Goal: Task Accomplishment & Management: Use online tool/utility

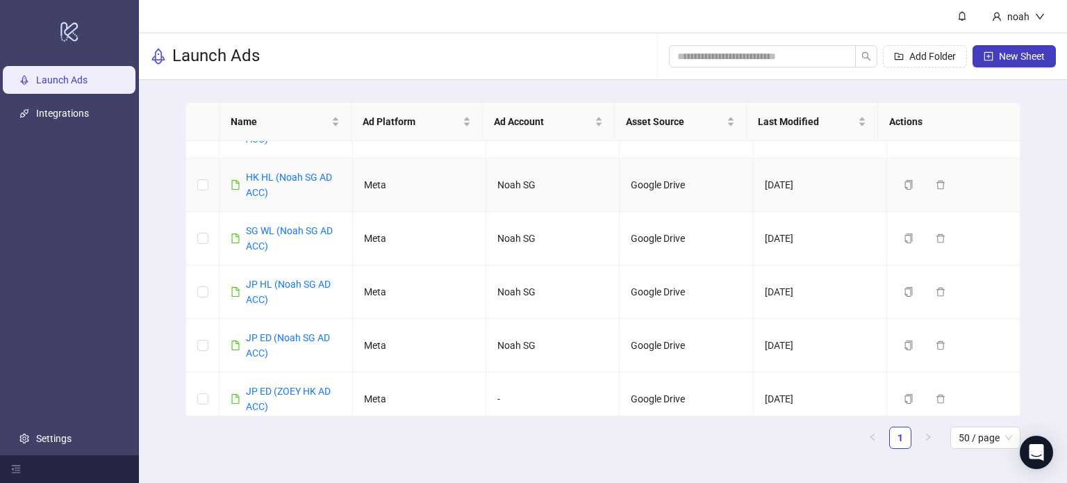
scroll to position [236, 0]
click at [311, 333] on link "JP ED (Noah SG AD ACC)" at bounding box center [288, 345] width 84 height 26
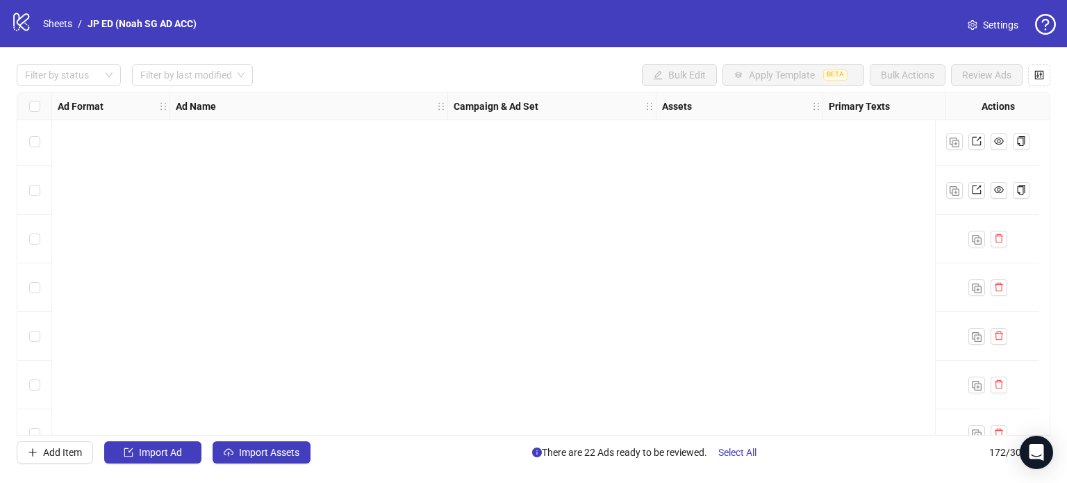
scroll to position [8055, 0]
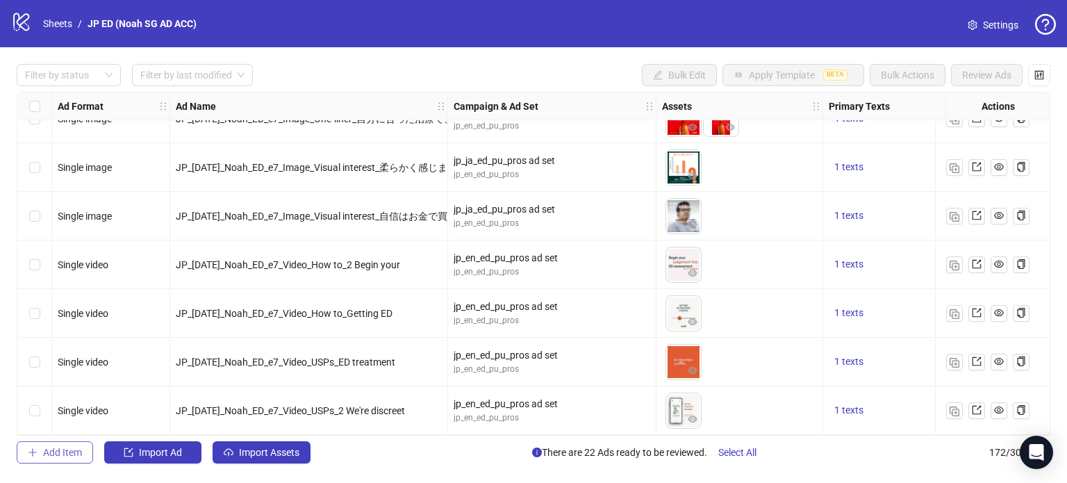
click at [75, 449] on span "Add Item" at bounding box center [62, 452] width 39 height 11
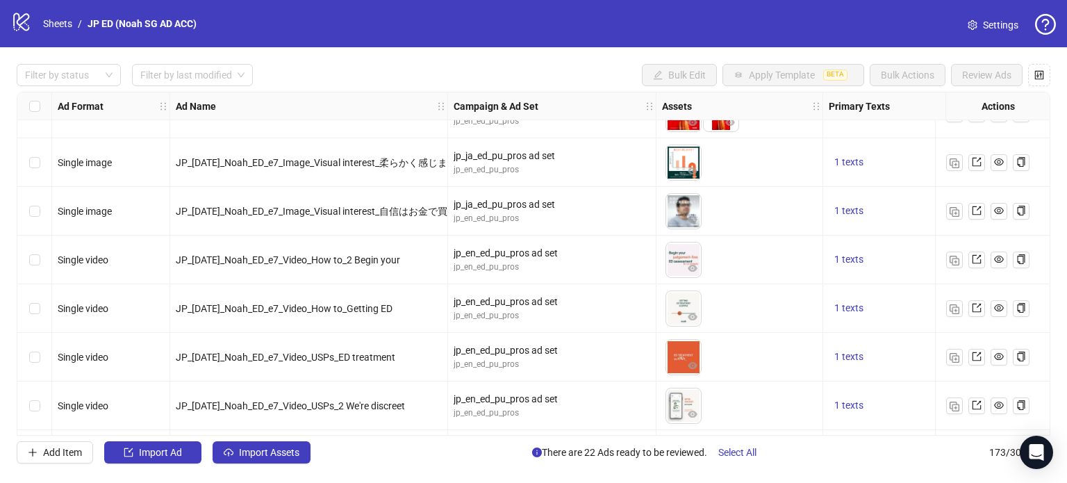
scroll to position [8104, 0]
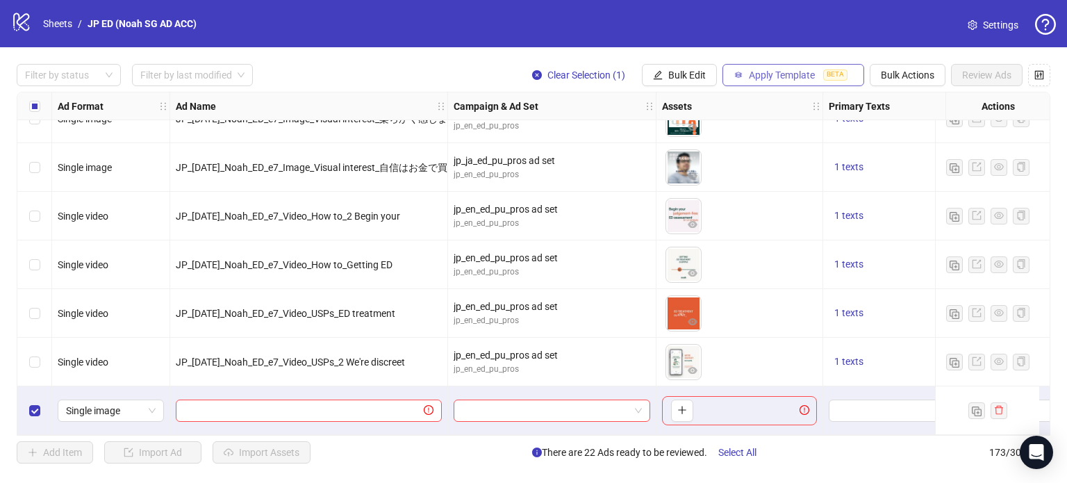
click at [820, 69] on button "Apply Template BETA" at bounding box center [794, 75] width 142 height 22
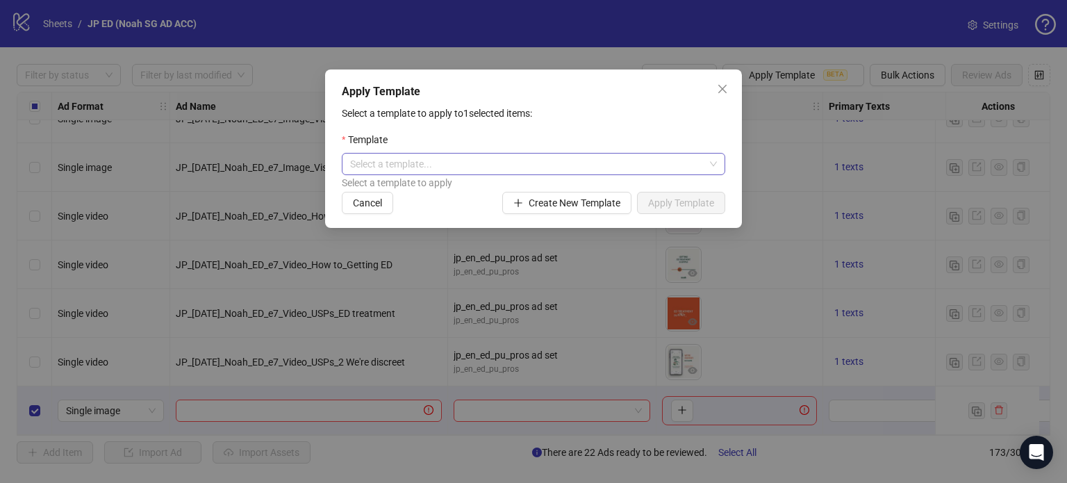
click at [581, 167] on input "search" at bounding box center [527, 164] width 354 height 21
click at [463, 163] on input "search" at bounding box center [527, 164] width 354 height 21
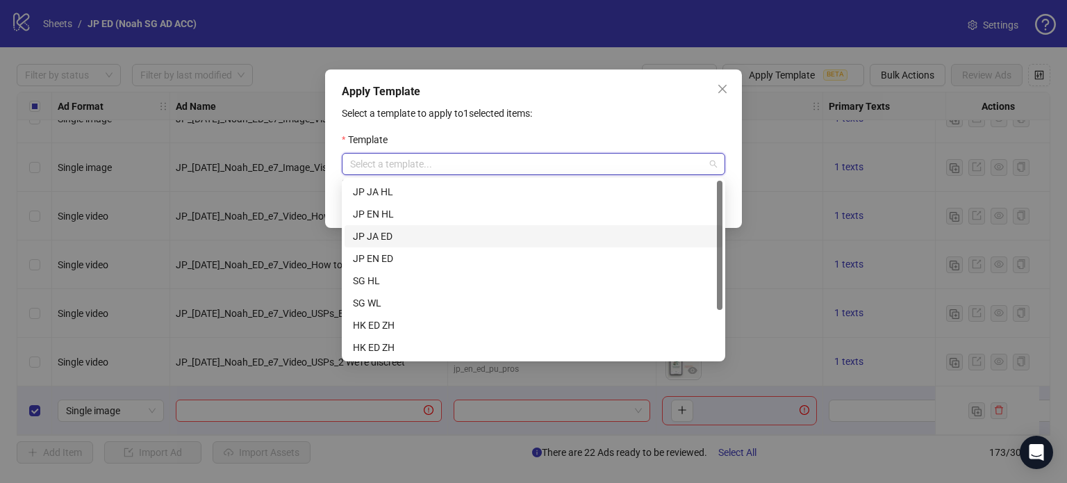
click at [411, 233] on div "JP JA ED" at bounding box center [533, 236] width 361 height 15
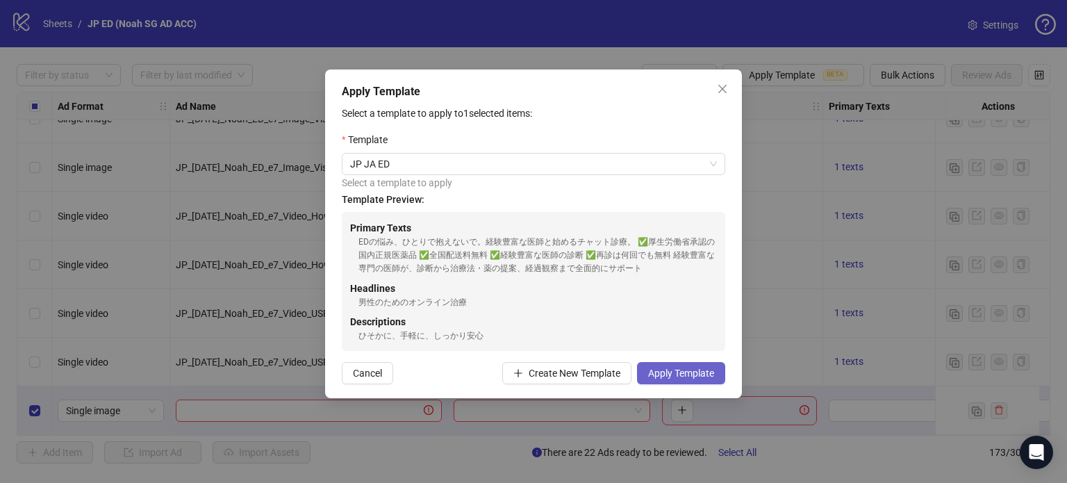
click at [656, 366] on button "Apply Template" at bounding box center [681, 373] width 88 height 22
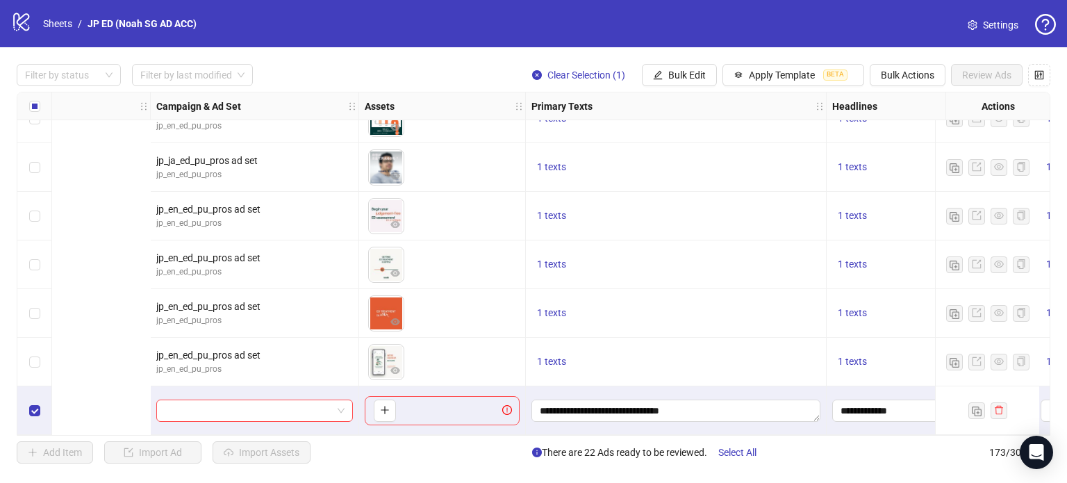
scroll to position [8104, 725]
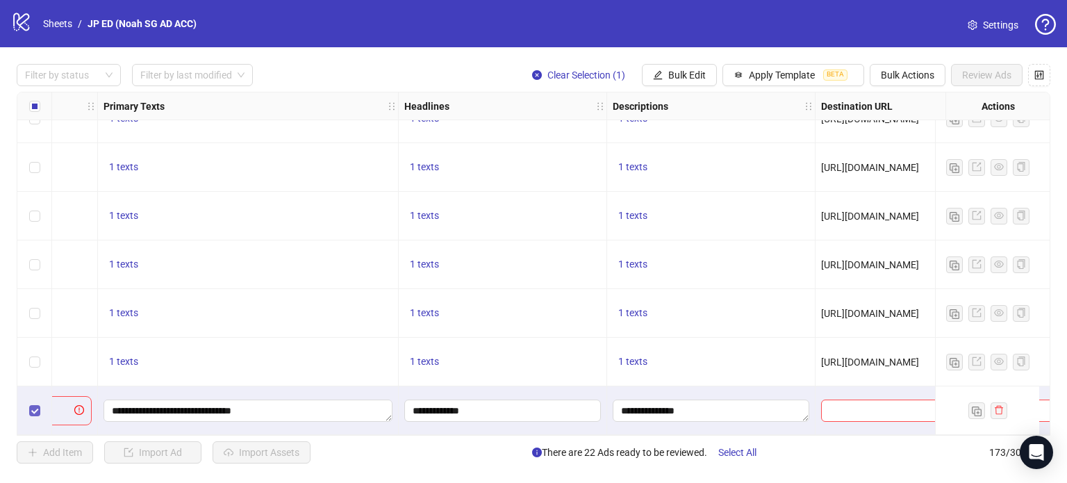
click at [33, 405] on div "Select row 173" at bounding box center [34, 410] width 35 height 49
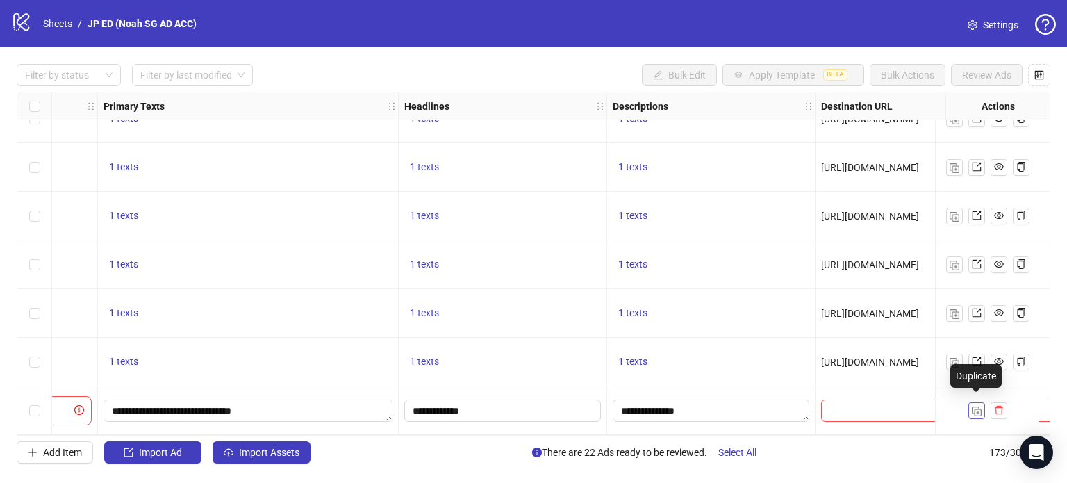
click at [975, 406] on img "button" at bounding box center [977, 411] width 10 height 10
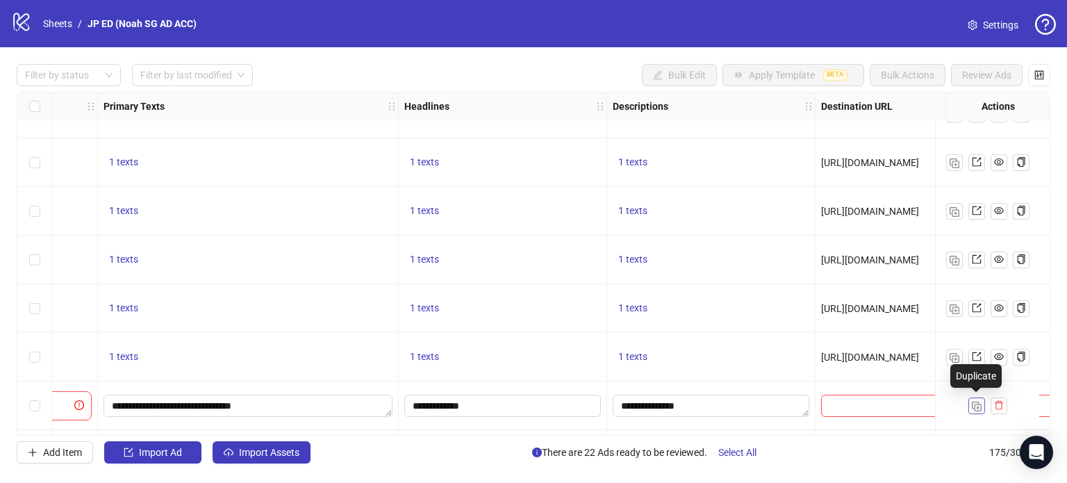
click at [975, 406] on img "button" at bounding box center [977, 407] width 10 height 10
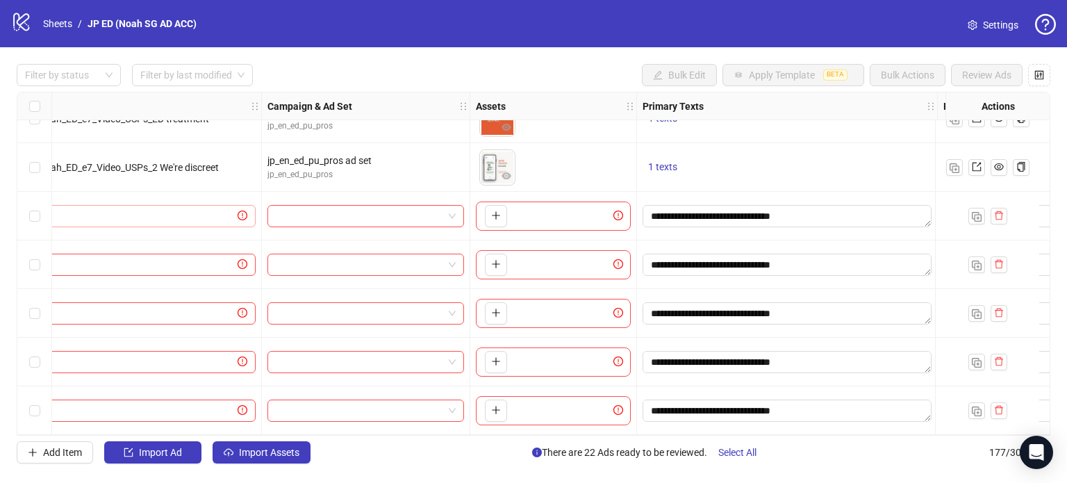
scroll to position [8298, 1]
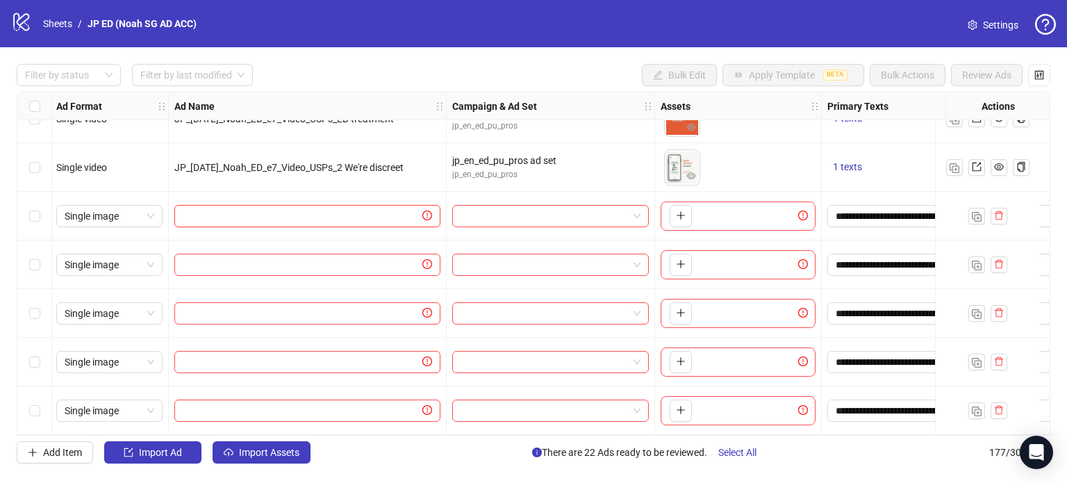
click at [372, 208] on input "text" at bounding box center [301, 215] width 237 height 15
paste input "**********"
type input "**********"
click at [283, 261] on input "text" at bounding box center [301, 264] width 237 height 15
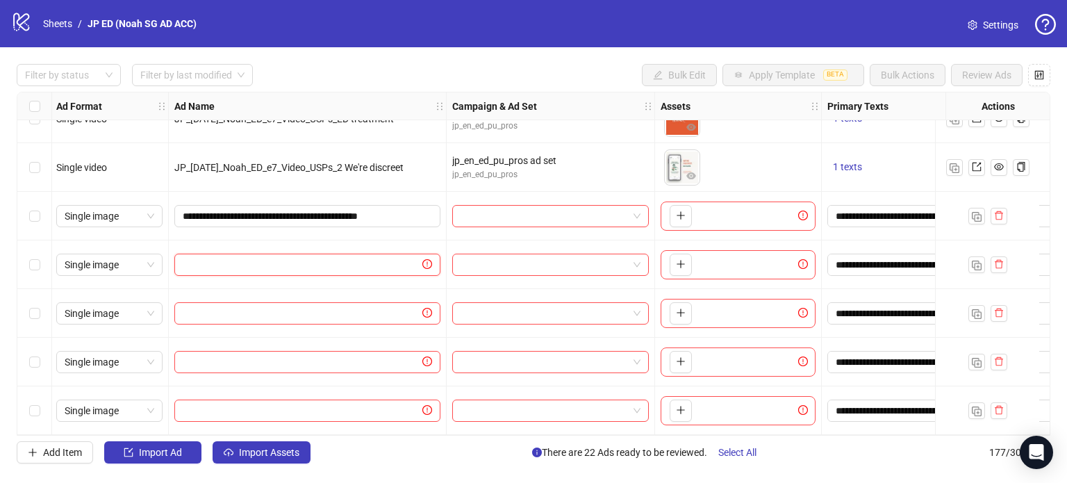
paste input "**********"
type input "**********"
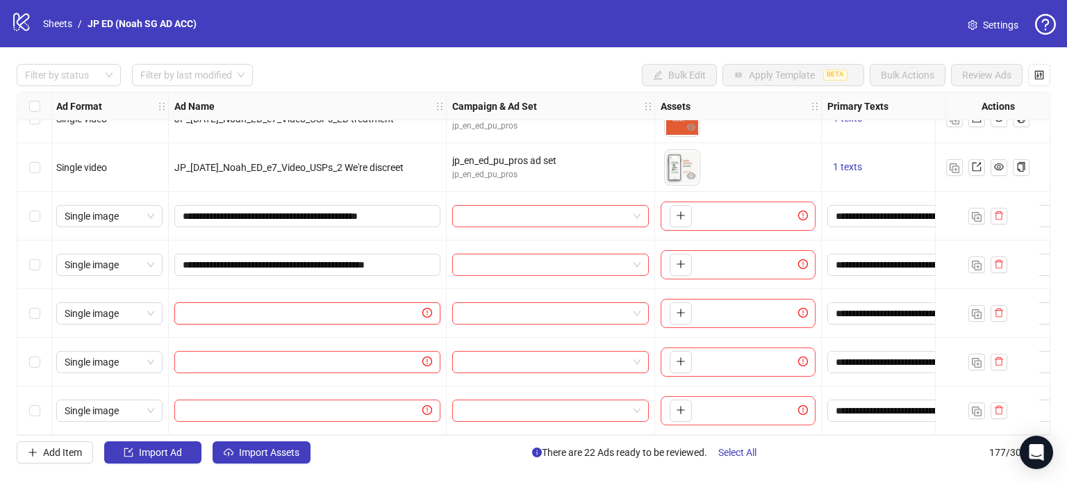
click at [350, 306] on input "text" at bounding box center [301, 313] width 237 height 15
paste input "**********"
type input "**********"
click at [332, 357] on input "text" at bounding box center [301, 361] width 237 height 15
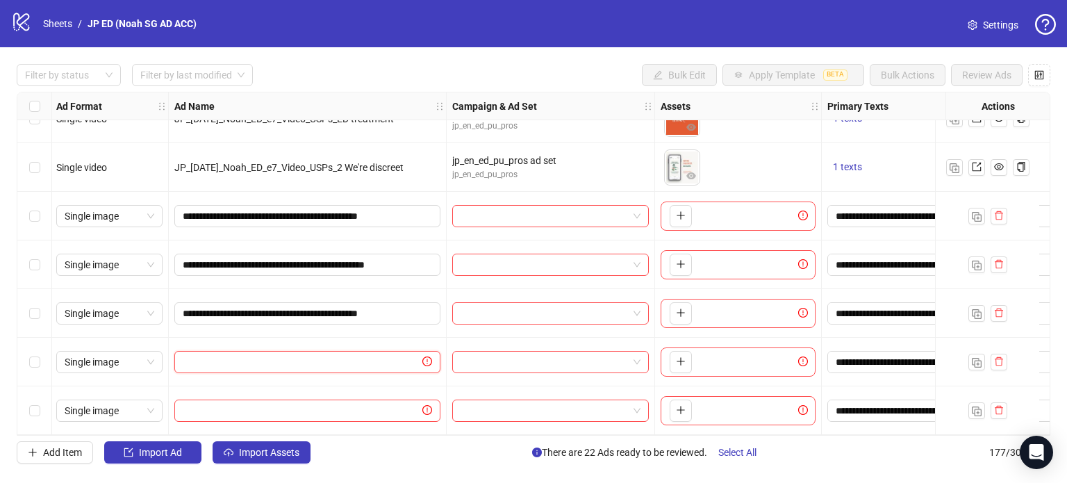
paste input "**********"
type input "**********"
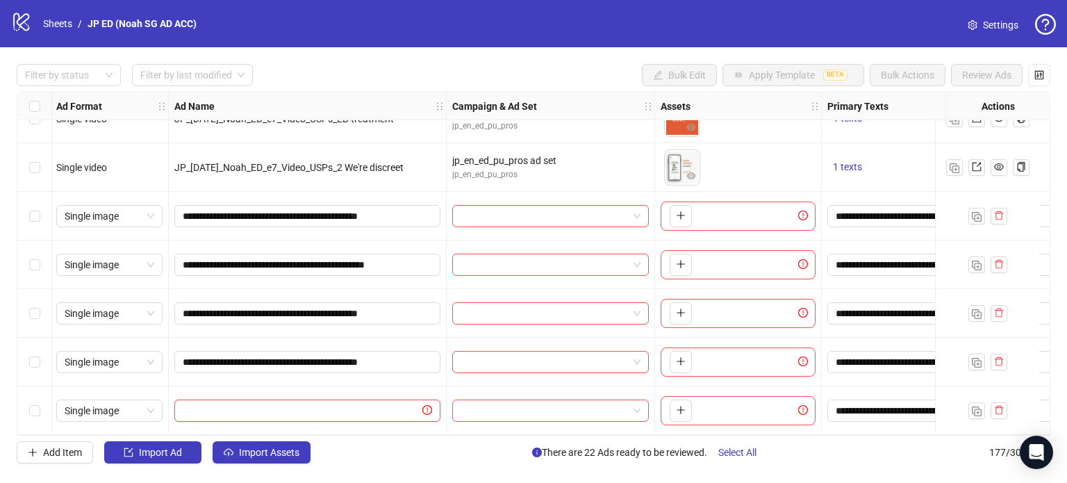
click at [283, 410] on input "text" at bounding box center [301, 410] width 237 height 15
paste input "**********"
type input "**********"
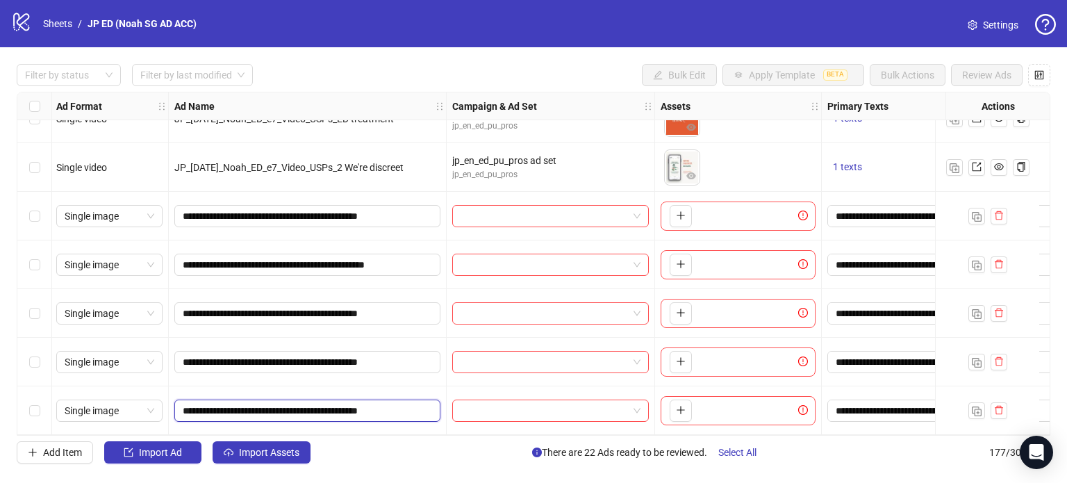
scroll to position [8298, 385]
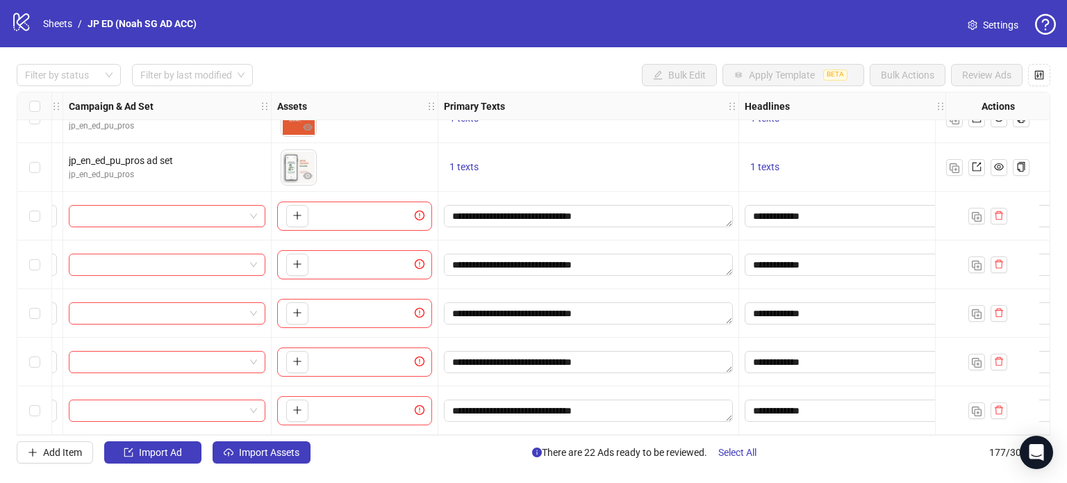
click at [470, 281] on div "Ad Format Ad Name Campaign & Ad Set Assets Primary Texts Headlines Descriptions…" at bounding box center [534, 264] width 1034 height 344
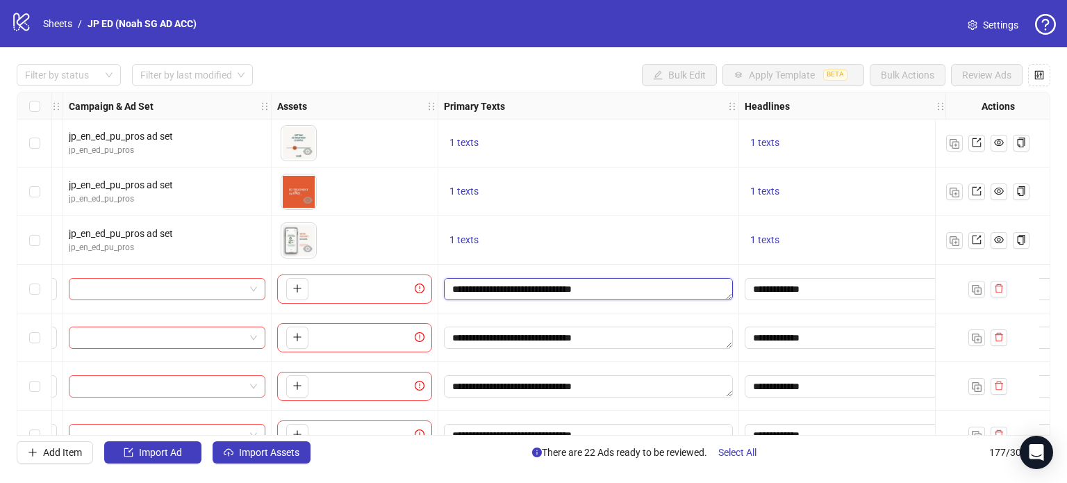
click at [451, 287] on textarea "**********" at bounding box center [588, 289] width 289 height 22
type textarea "**********"
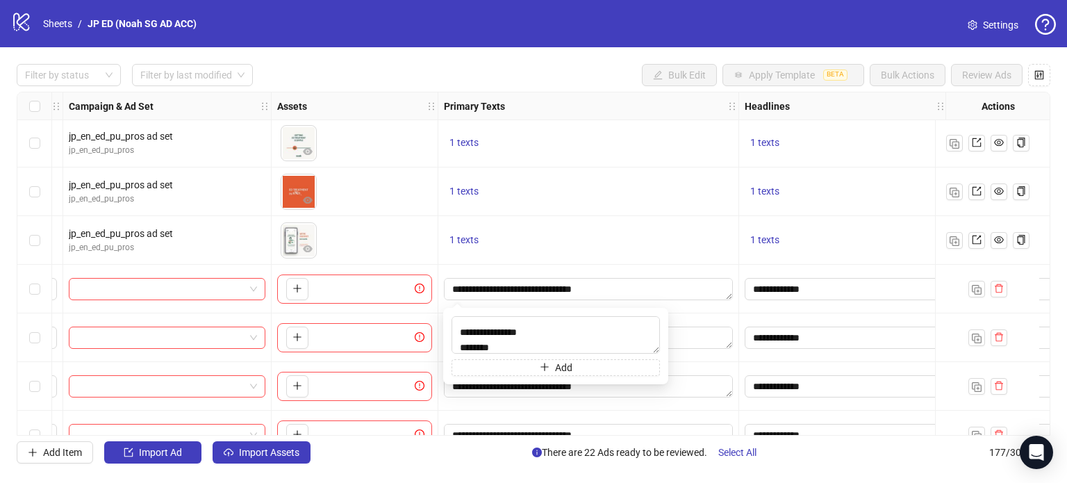
click at [704, 265] on div "**********" at bounding box center [588, 289] width 301 height 49
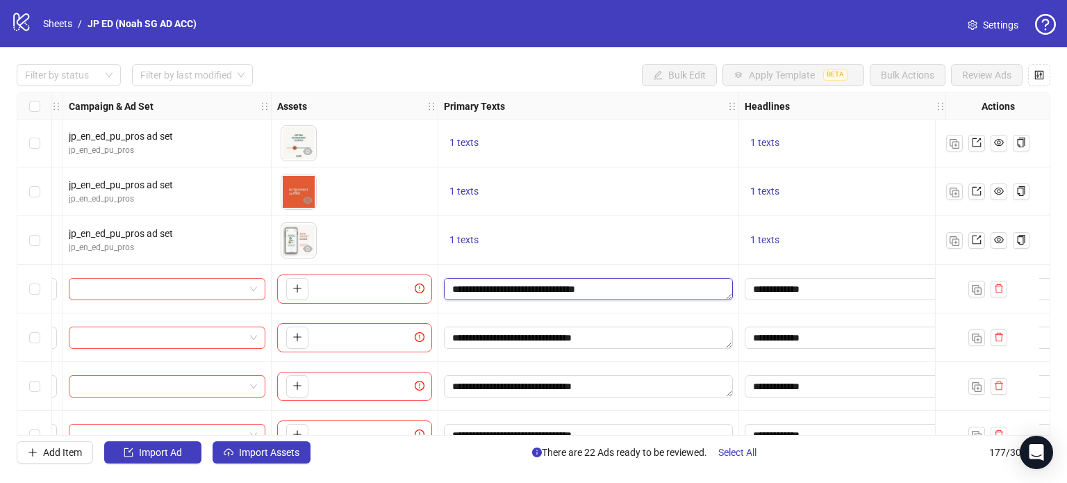
click at [455, 287] on textarea "**********" at bounding box center [588, 289] width 289 height 22
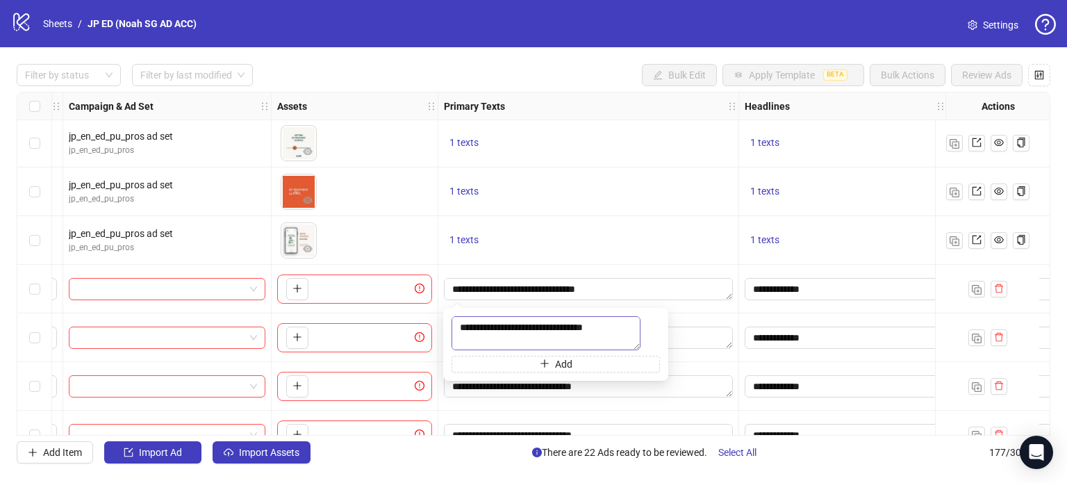
click at [465, 330] on textarea "**********" at bounding box center [546, 333] width 189 height 34
type textarea "**********"
click at [605, 232] on div "1 texts" at bounding box center [588, 240] width 289 height 17
click at [485, 331] on textarea "**********" at bounding box center [588, 338] width 289 height 22
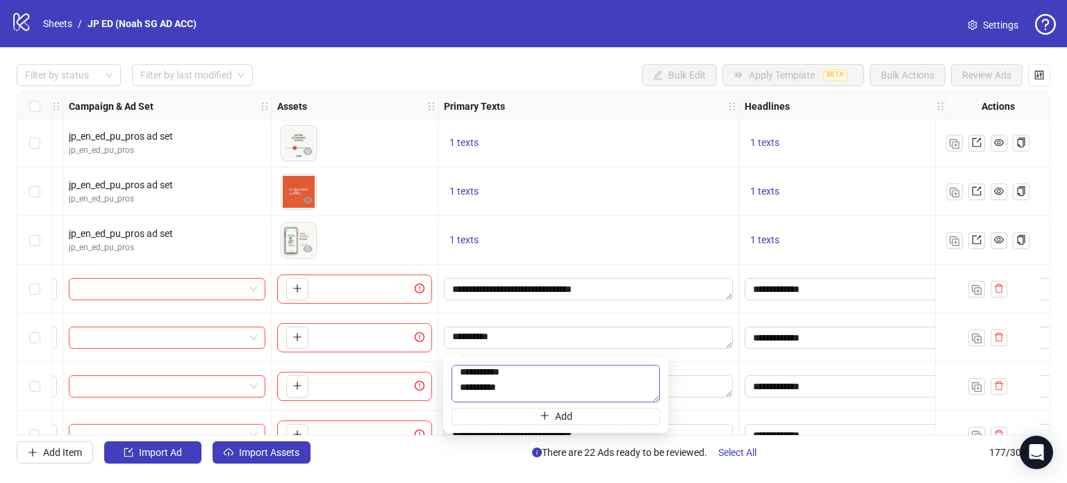
scroll to position [7, 0]
click at [632, 261] on div "1 texts" at bounding box center [588, 240] width 301 height 49
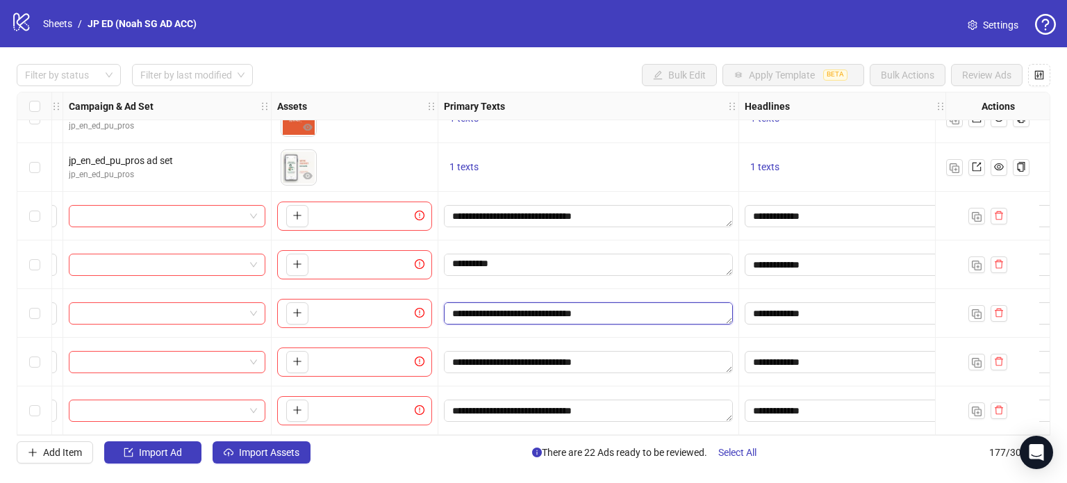
click at [597, 302] on textarea "**********" at bounding box center [588, 313] width 289 height 22
click at [620, 281] on div "**********" at bounding box center [588, 264] width 301 height 49
click at [556, 358] on textarea "**********" at bounding box center [588, 362] width 289 height 22
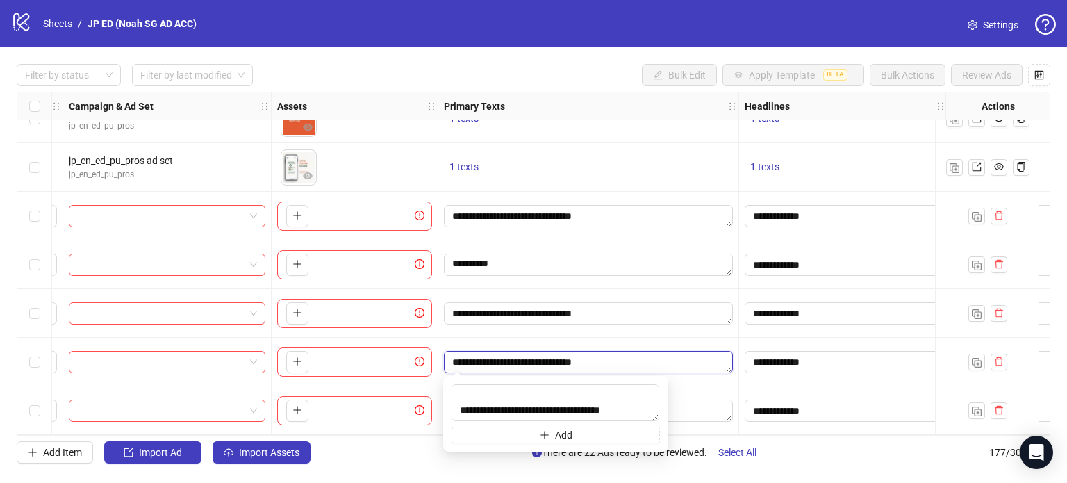
click at [590, 351] on textarea "**********" at bounding box center [588, 362] width 289 height 22
click at [684, 409] on textarea "**********" at bounding box center [588, 410] width 289 height 22
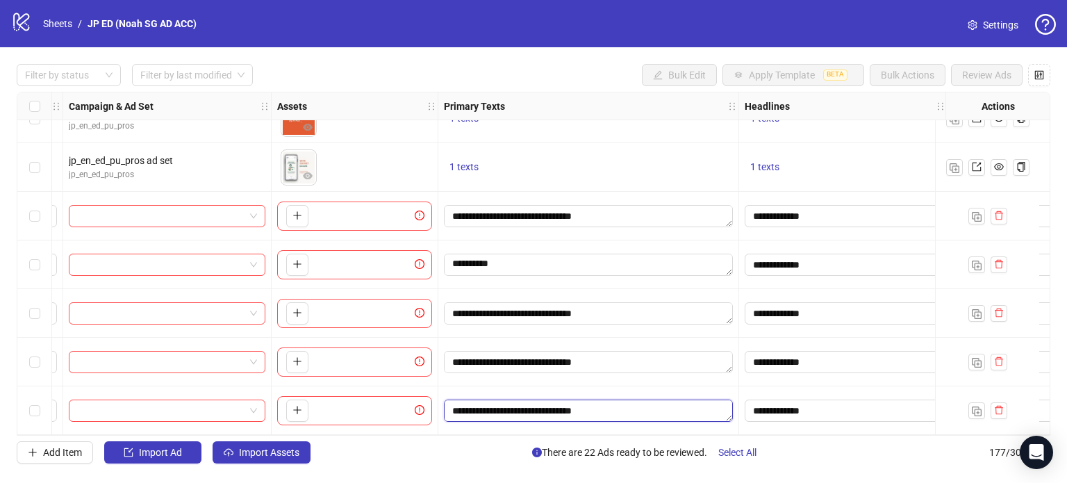
click at [684, 409] on textarea "**********" at bounding box center [588, 410] width 289 height 22
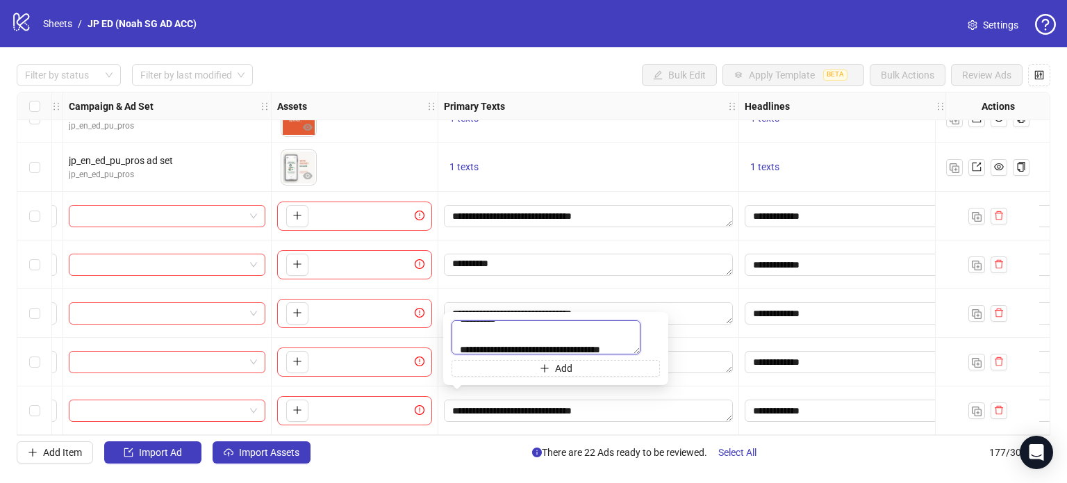
scroll to position [0, 0]
click at [689, 180] on div "1 texts" at bounding box center [588, 167] width 301 height 49
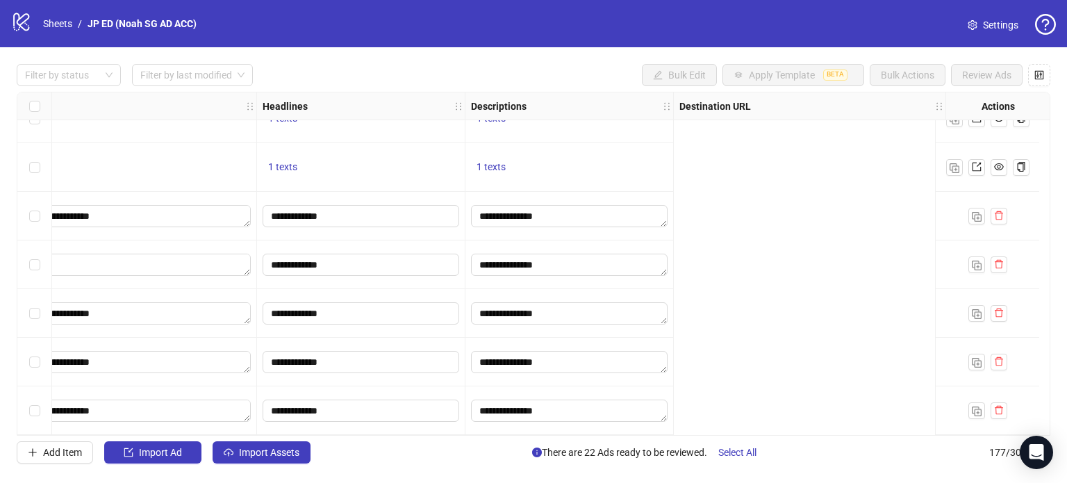
scroll to position [8296, 28]
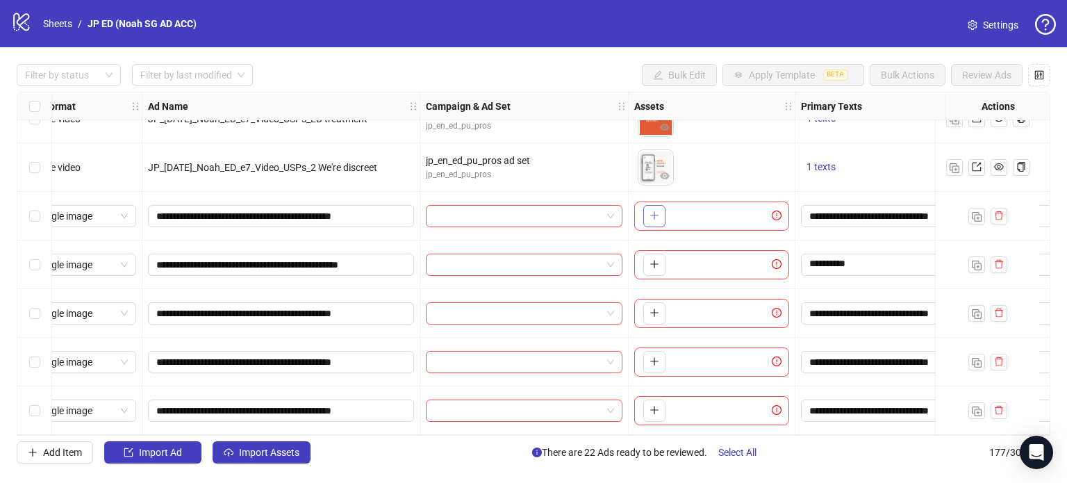
click at [650, 211] on icon "plus" at bounding box center [655, 216] width 10 height 10
click at [661, 208] on button "button" at bounding box center [654, 216] width 22 height 22
click at [652, 211] on icon "plus" at bounding box center [655, 216] width 10 height 10
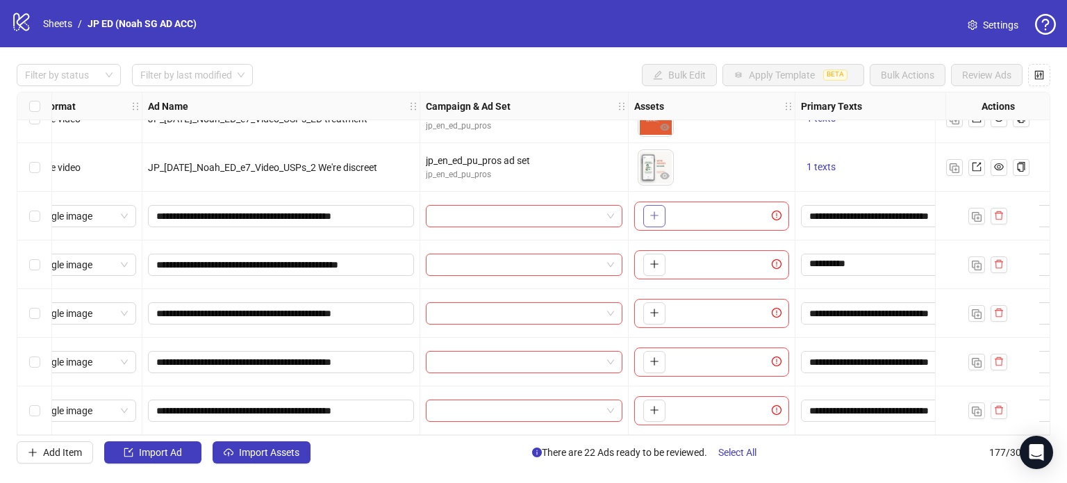
click at [652, 211] on icon "plus" at bounding box center [655, 216] width 10 height 10
click at [650, 213] on icon "plus" at bounding box center [655, 216] width 10 height 10
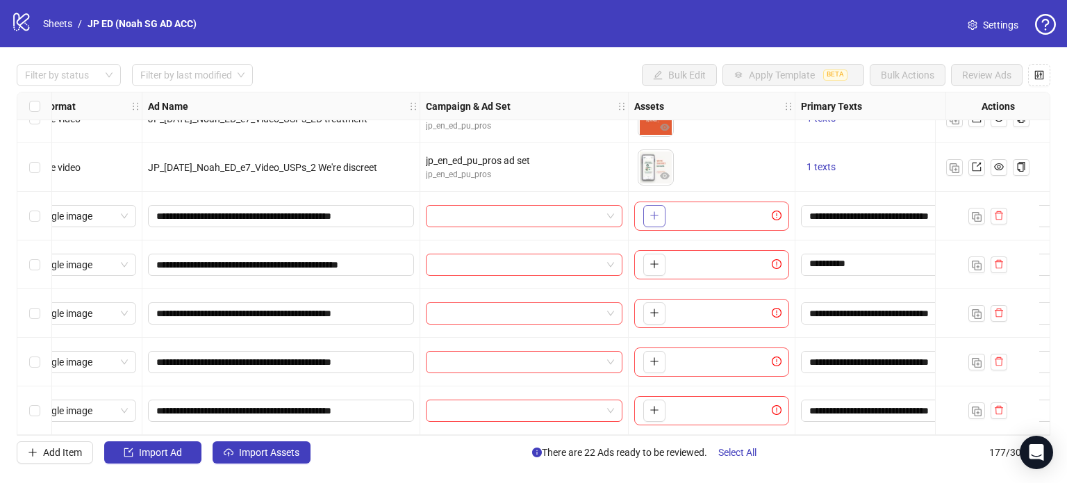
click at [650, 213] on icon "plus" at bounding box center [655, 216] width 10 height 10
click at [656, 260] on icon "plus" at bounding box center [655, 264] width 10 height 10
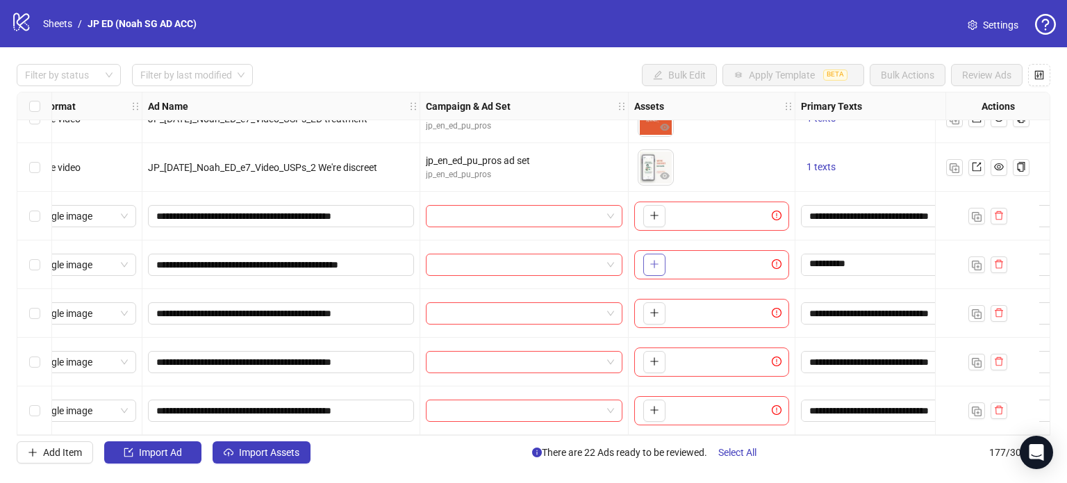
click at [656, 260] on icon "plus" at bounding box center [655, 264] width 10 height 10
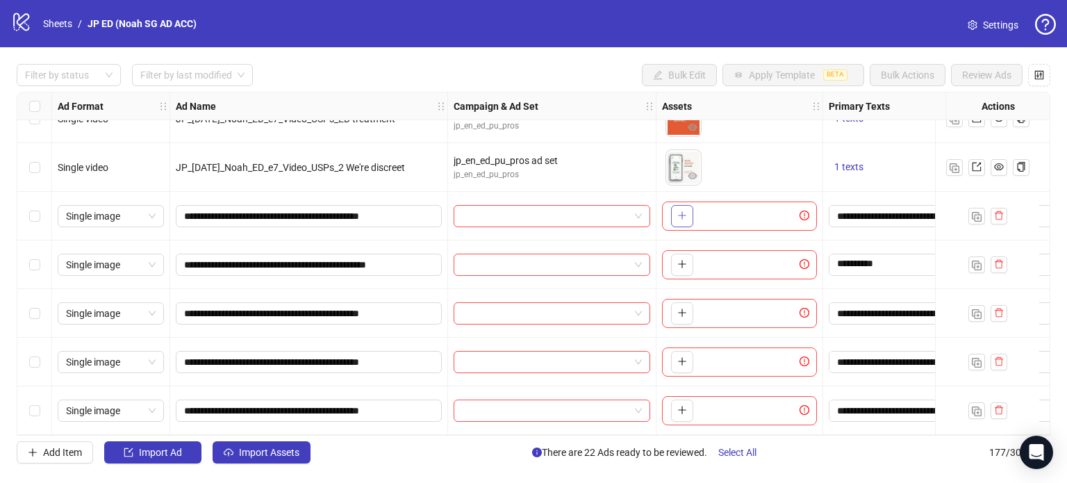
click at [677, 213] on icon "plus" at bounding box center [682, 216] width 10 height 10
click at [806, 211] on icon "exclamation-circle" at bounding box center [805, 216] width 10 height 10
click at [682, 205] on button "button" at bounding box center [682, 216] width 22 height 22
click at [683, 266] on button "button" at bounding box center [682, 265] width 22 height 22
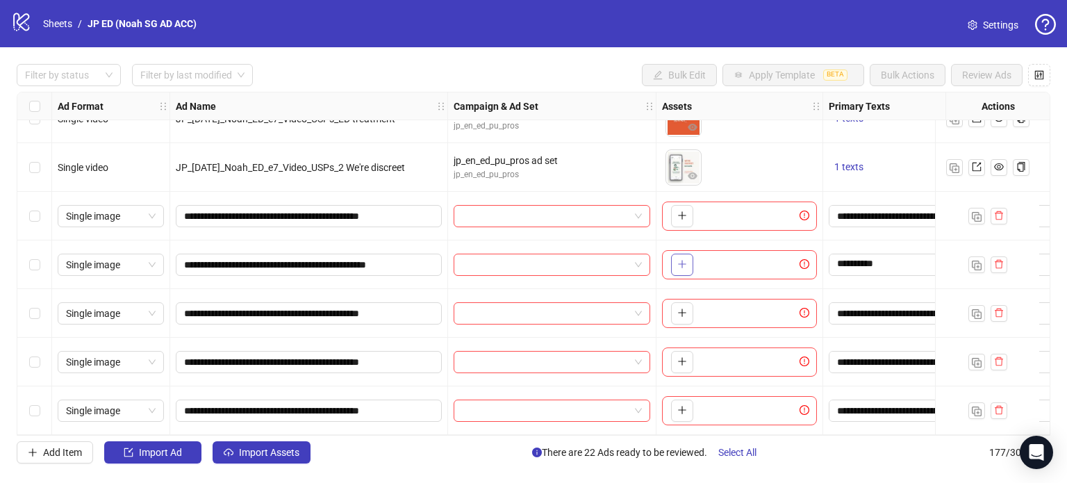
click at [683, 266] on span "button" at bounding box center [682, 263] width 10 height 11
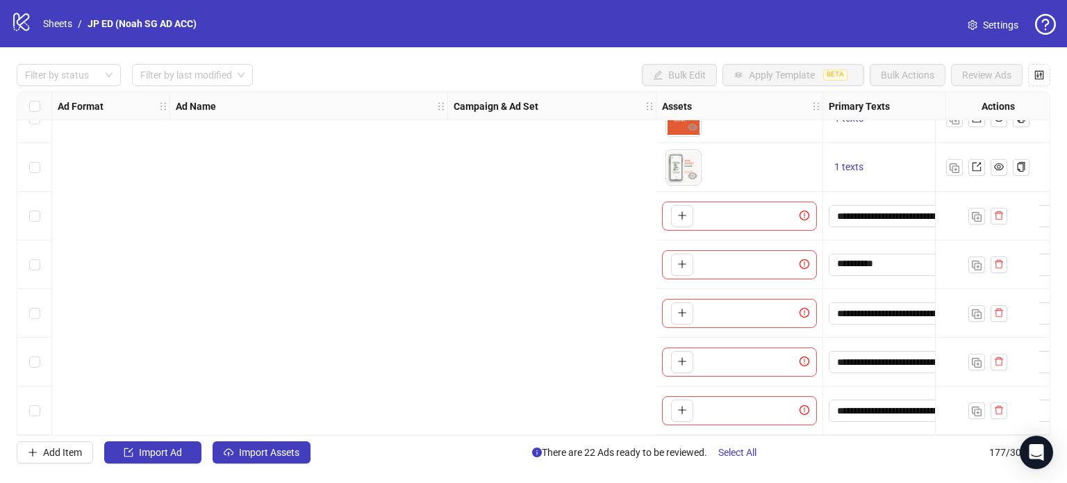
scroll to position [8296, 995]
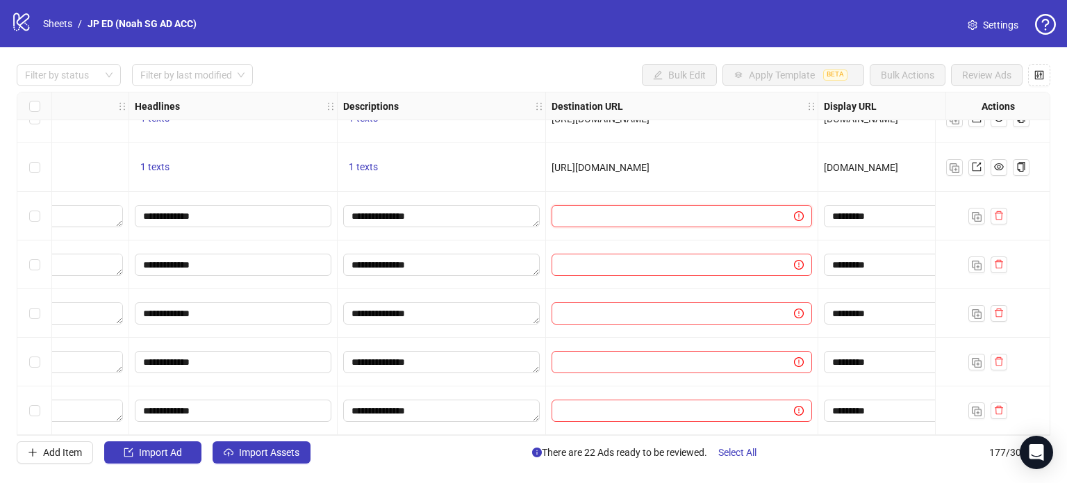
click at [691, 208] on input "text" at bounding box center [667, 215] width 215 height 15
type input "*"
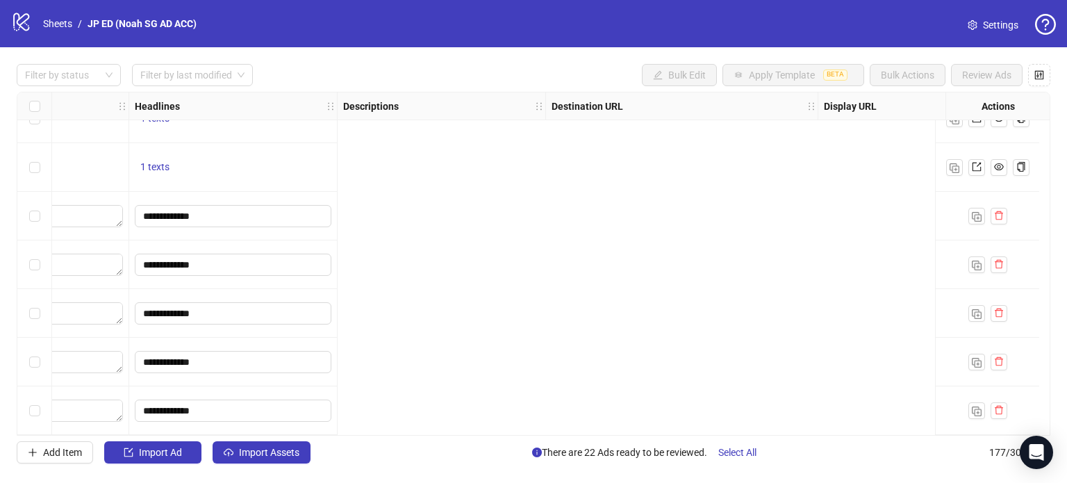
scroll to position [8296, 0]
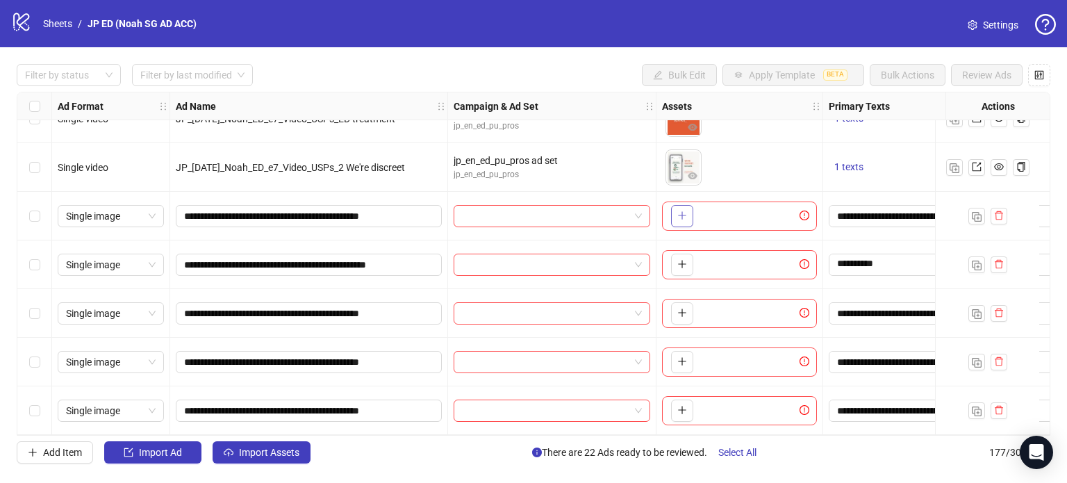
click at [686, 213] on button "button" at bounding box center [682, 216] width 22 height 22
click at [686, 213] on icon "plus" at bounding box center [682, 216] width 10 height 10
click at [720, 215] on div "To pick up a draggable item, press the space bar. While dragging, use the arrow…" at bounding box center [739, 215] width 155 height 29
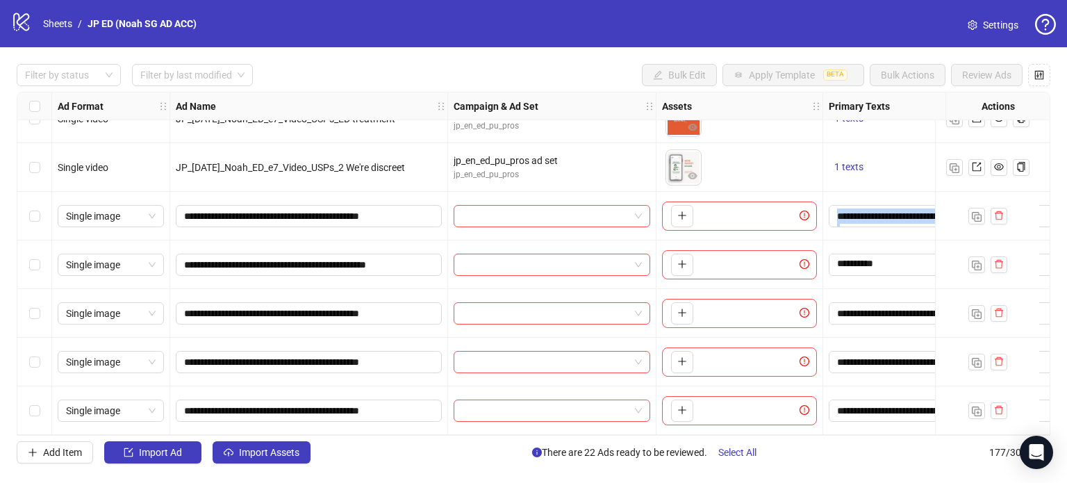
click at [720, 215] on div "To pick up a draggable item, press the space bar. While dragging, use the arrow…" at bounding box center [739, 215] width 155 height 29
click at [681, 263] on icon "plus" at bounding box center [682, 264] width 10 height 10
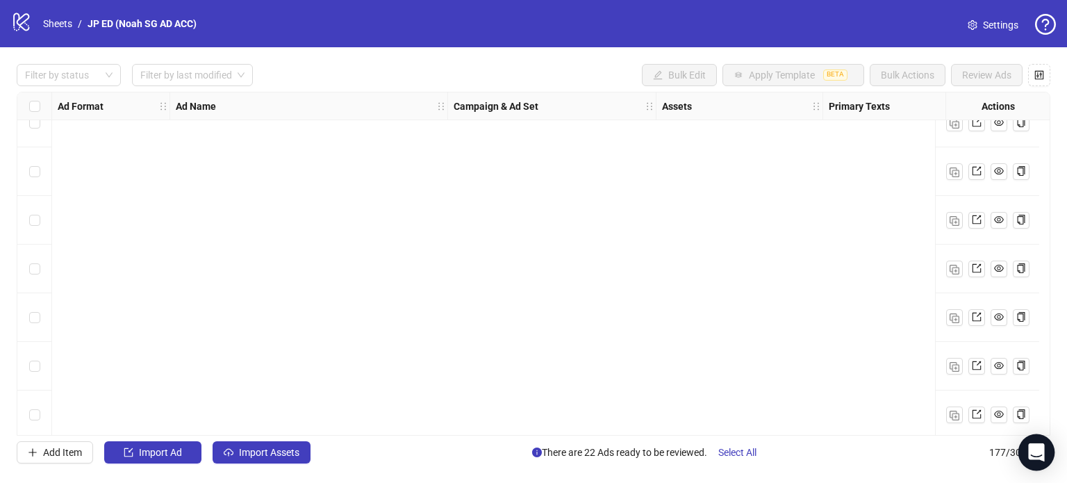
scroll to position [8298, 0]
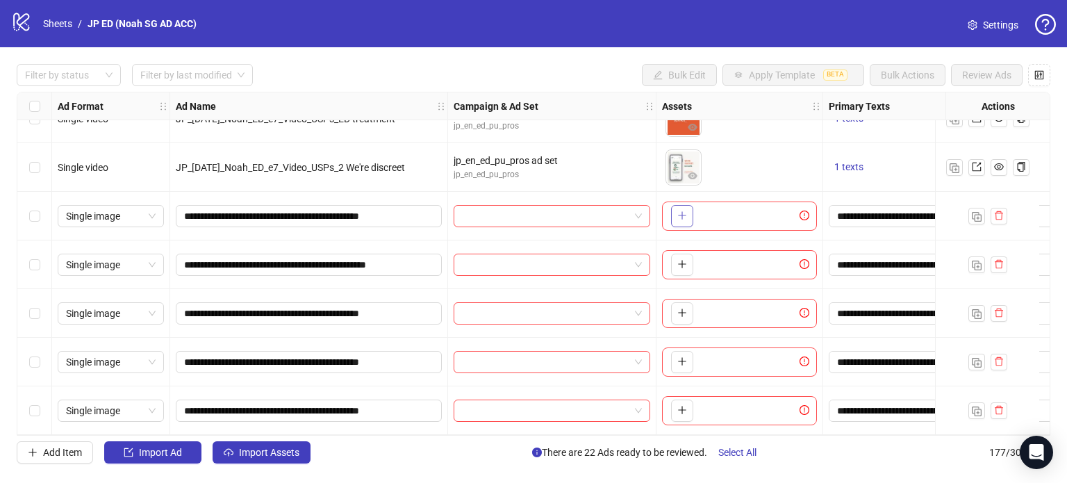
click at [676, 210] on button "button" at bounding box center [682, 216] width 22 height 22
click at [681, 258] on span "button" at bounding box center [682, 263] width 10 height 11
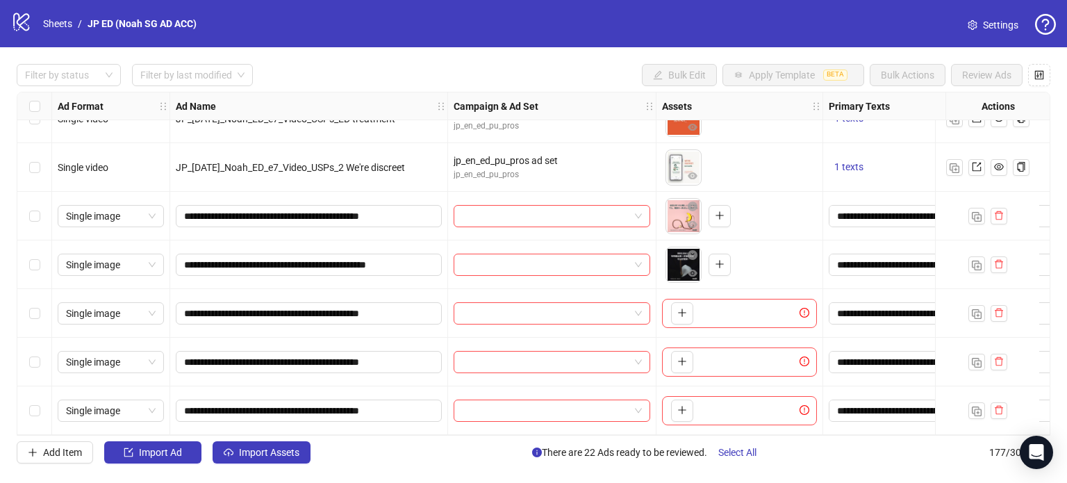
click at [681, 268] on body "logo/logo-mobile Sheets / JP ED (Noah SG AD ACC) Settings Filter by status Filt…" at bounding box center [533, 241] width 1067 height 483
click at [688, 272] on icon "eye" at bounding box center [693, 273] width 10 height 10
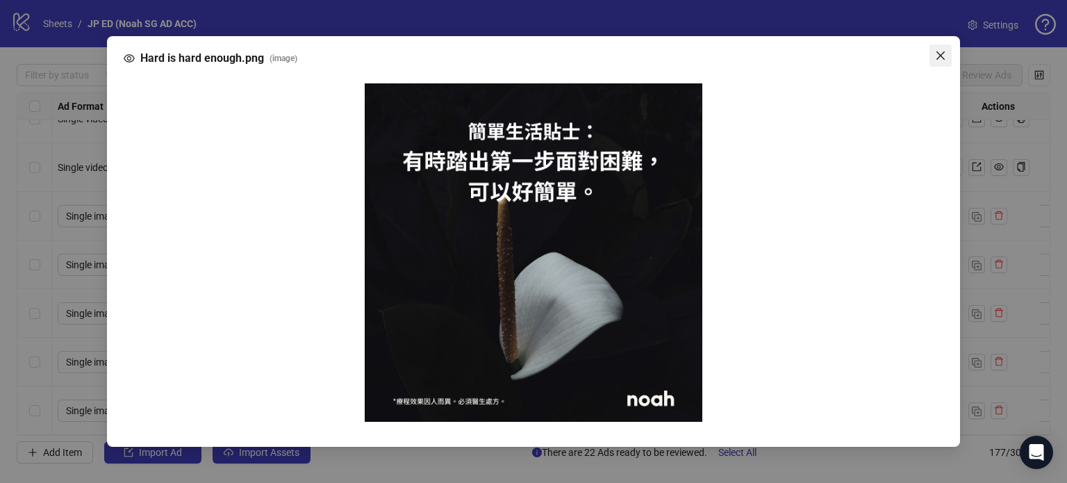
click at [941, 61] on icon "close" at bounding box center [940, 55] width 11 height 11
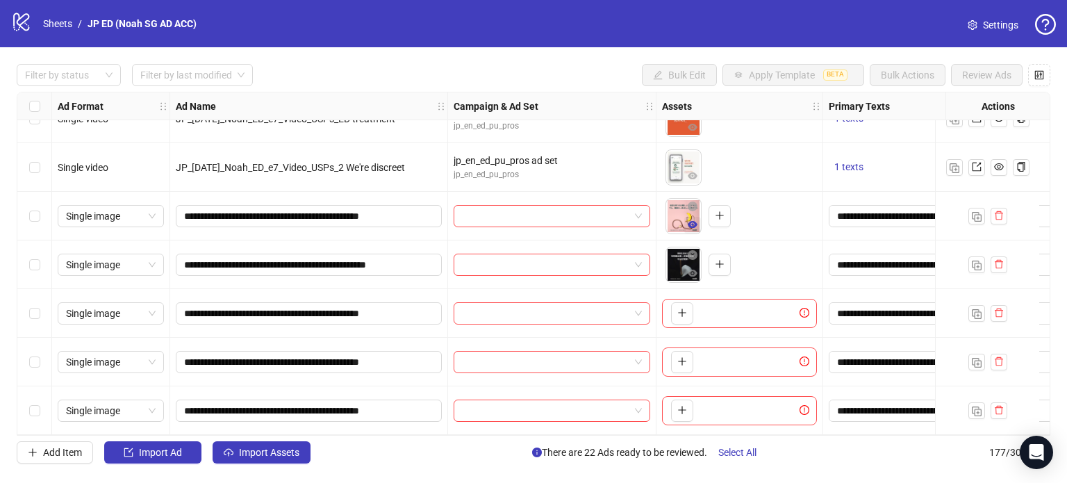
click at [688, 223] on icon "eye" at bounding box center [693, 225] width 10 height 10
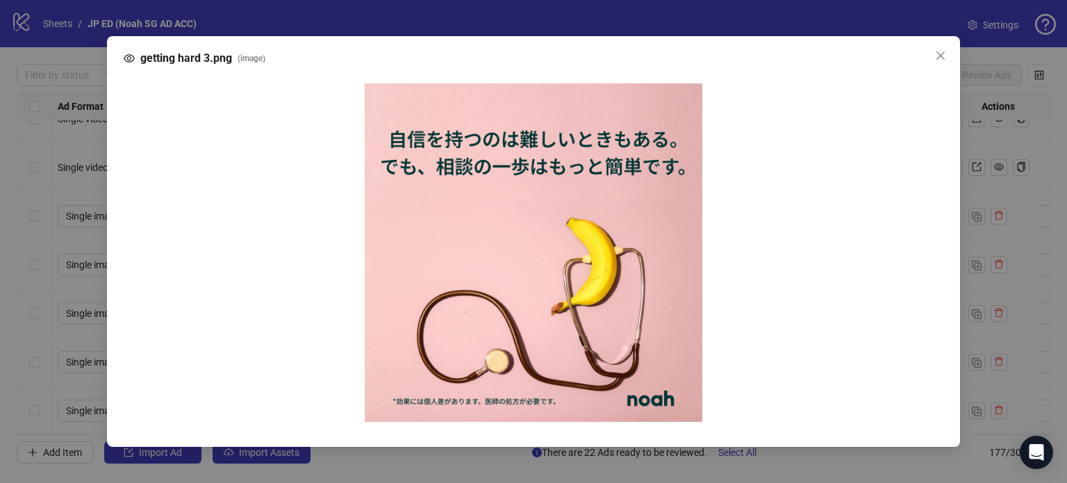
click at [939, 61] on icon "close" at bounding box center [940, 55] width 11 height 11
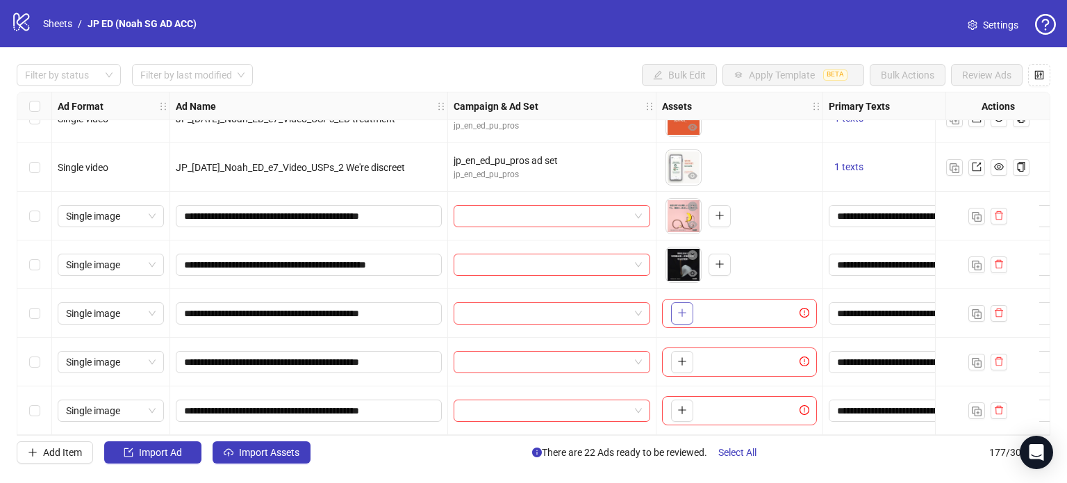
click at [682, 309] on icon "plus" at bounding box center [682, 313] width 1 height 8
drag, startPoint x: 716, startPoint y: 315, endPoint x: 682, endPoint y: 317, distance: 33.4
click at [682, 317] on body "logo/logo-mobile Sheets / JP ED (Noah SG AD ACC) Settings Filter by status Filt…" at bounding box center [533, 241] width 1067 height 483
click at [673, 351] on button "button" at bounding box center [682, 362] width 22 height 22
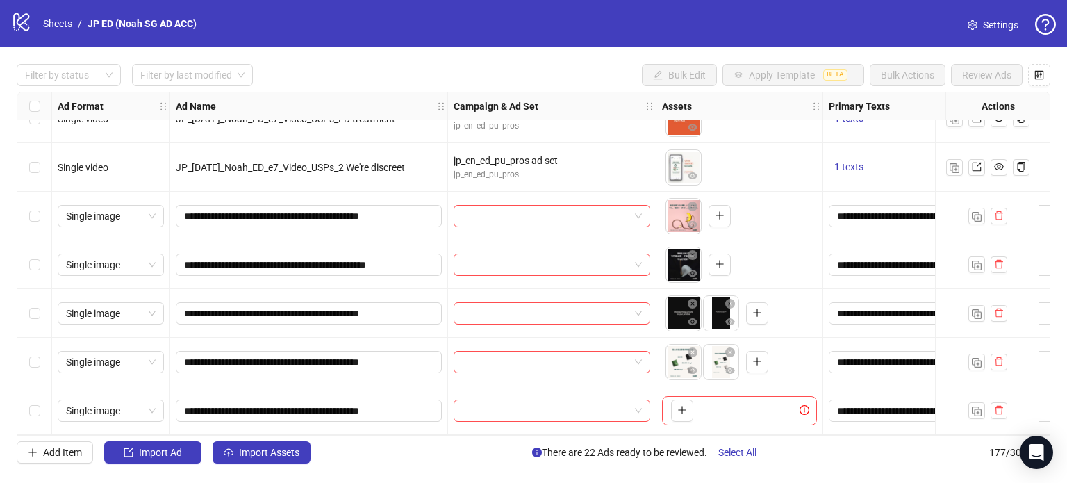
click at [678, 366] on body "logo/logo-mobile Sheets / JP ED (Noah SG AD ACC) Settings Filter by status Filt…" at bounding box center [533, 241] width 1067 height 483
click at [693, 372] on button "button" at bounding box center [692, 371] width 17 height 17
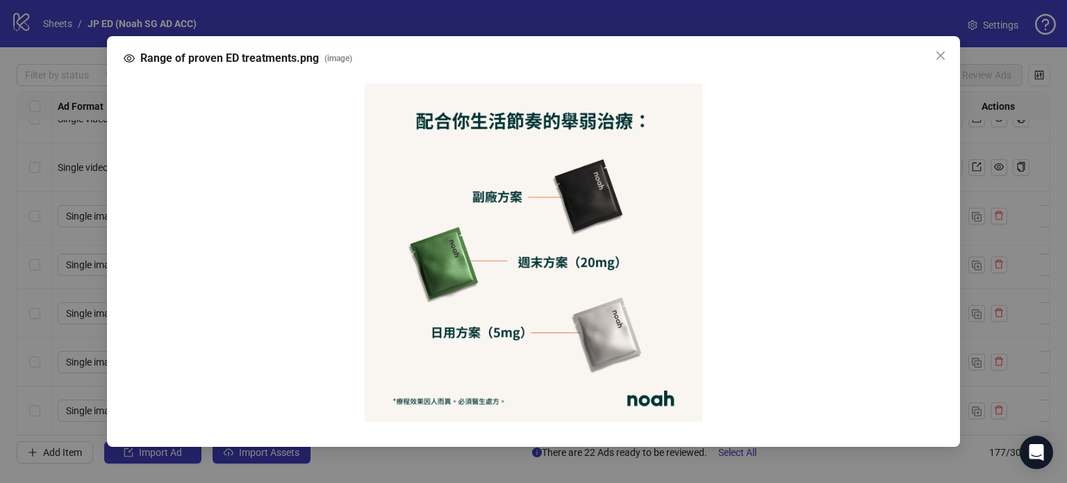
click at [939, 67] on div "Range of proven ED treatments.png ( image )" at bounding box center [534, 241] width 854 height 411
click at [937, 52] on icon "close" at bounding box center [941, 55] width 8 height 8
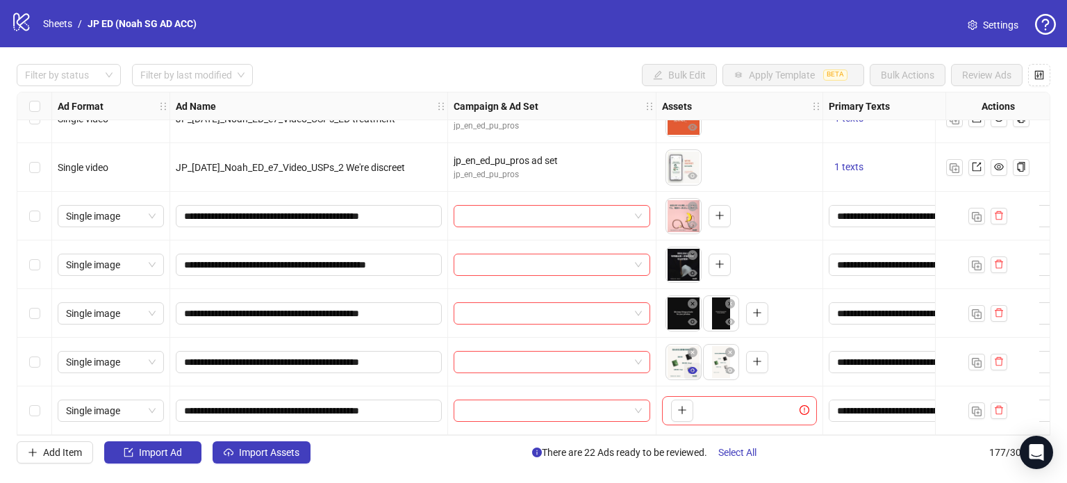
click at [698, 363] on button "button" at bounding box center [692, 371] width 17 height 17
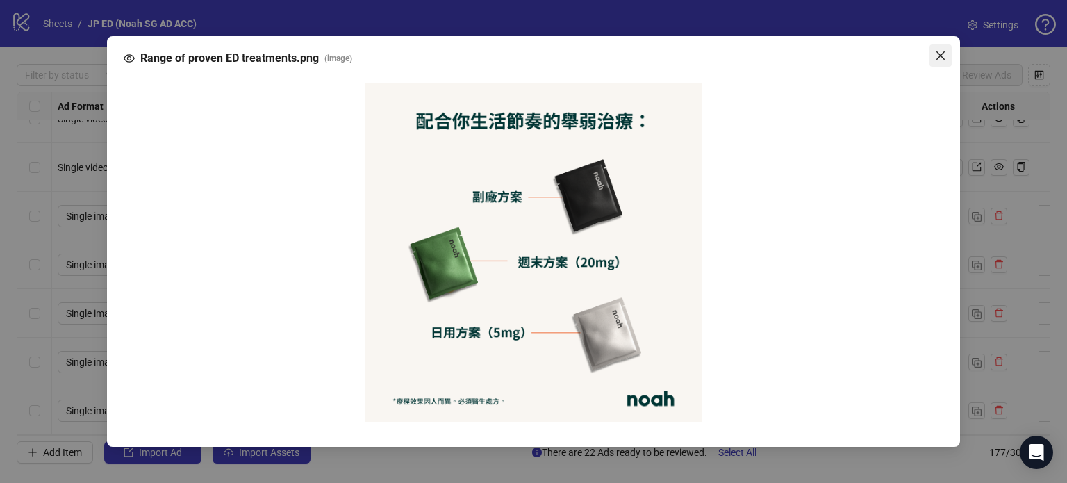
click at [943, 50] on icon "close" at bounding box center [940, 55] width 11 height 11
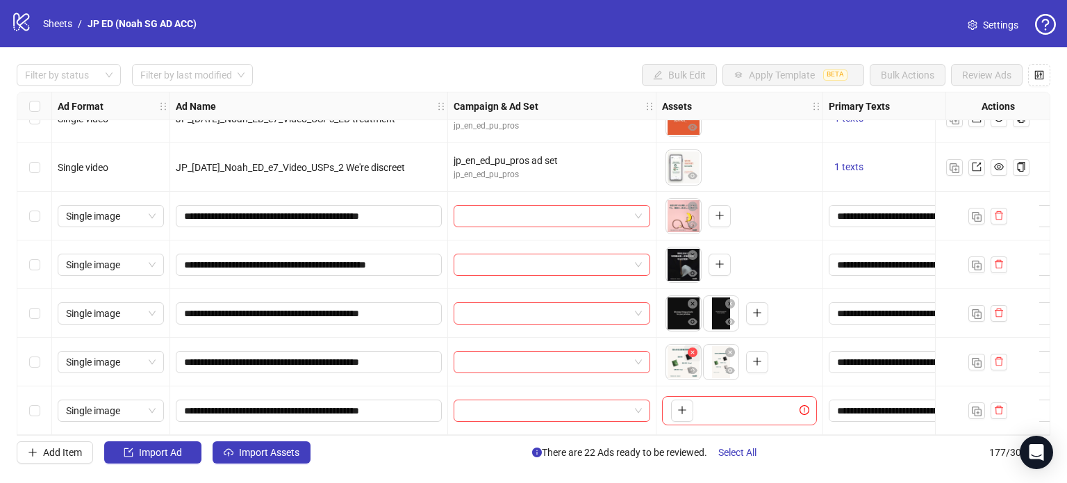
click at [695, 347] on icon "close-circle" at bounding box center [693, 352] width 10 height 10
click at [688, 355] on button "button" at bounding box center [682, 362] width 22 height 22
drag, startPoint x: 724, startPoint y: 358, endPoint x: 783, endPoint y: 355, distance: 59.1
click at [783, 355] on div "To pick up a draggable item, press the space bar. While dragging, use the arrow…" at bounding box center [739, 361] width 155 height 43
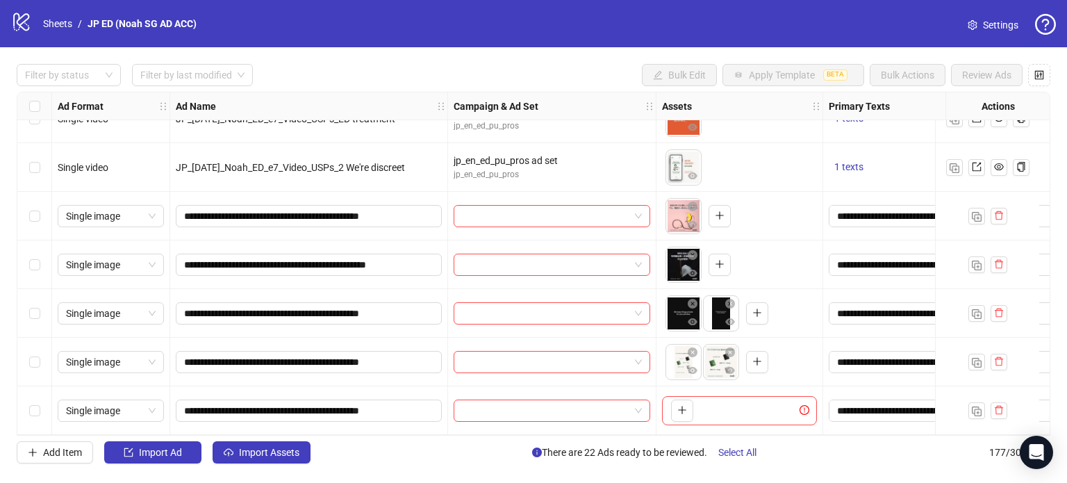
click at [798, 355] on div "To pick up a draggable item, press the space bar. While dragging, use the arrow…" at bounding box center [739, 361] width 155 height 43
drag, startPoint x: 710, startPoint y: 361, endPoint x: 679, endPoint y: 358, distance: 31.4
click at [679, 358] on body "logo/logo-mobile Sheets / JP ED (Noah SG AD ACC) Settings Filter by status Filt…" at bounding box center [533, 241] width 1067 height 483
click at [686, 363] on button "button" at bounding box center [692, 371] width 17 height 17
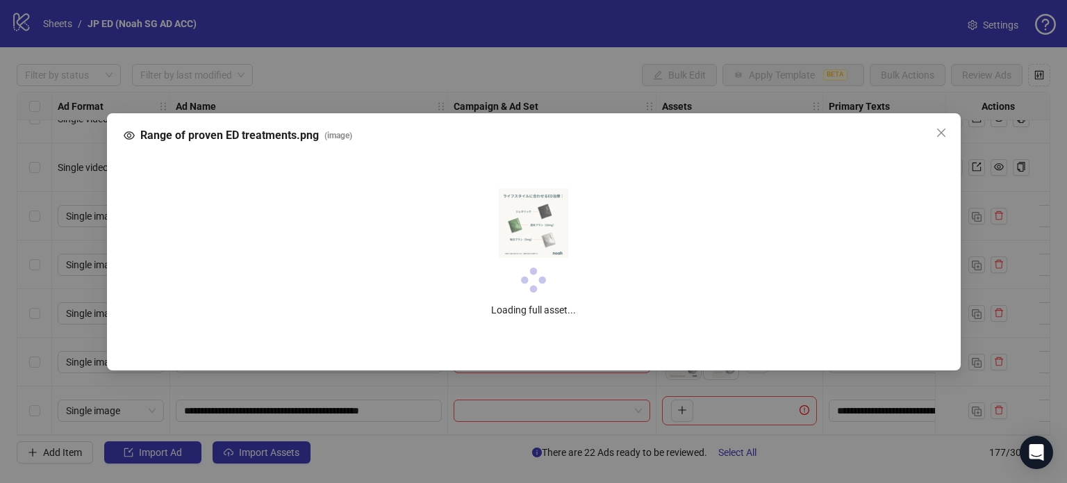
click at [686, 363] on div "Range of proven ED treatments.png ( image ) Loading full asset..." at bounding box center [533, 241] width 1067 height 483
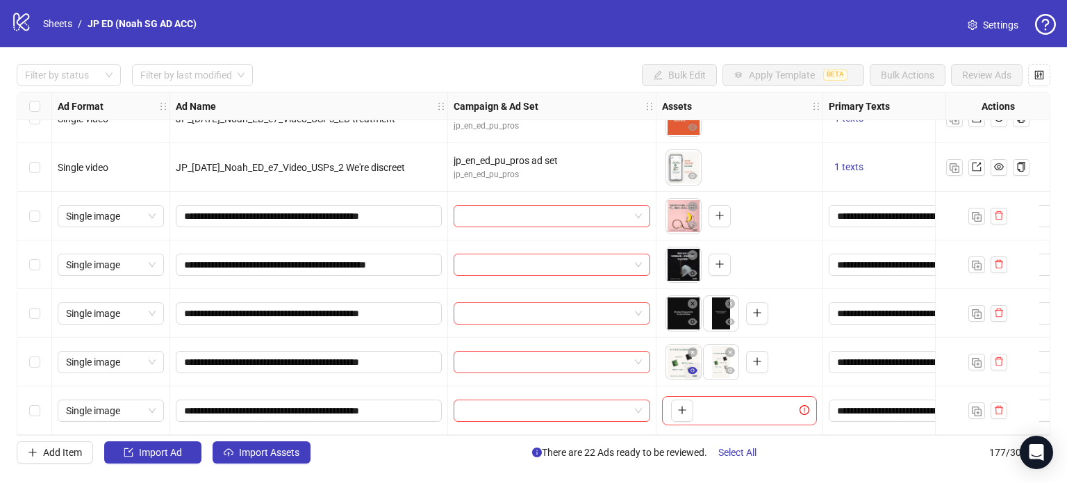
click at [684, 363] on button "button" at bounding box center [692, 371] width 17 height 17
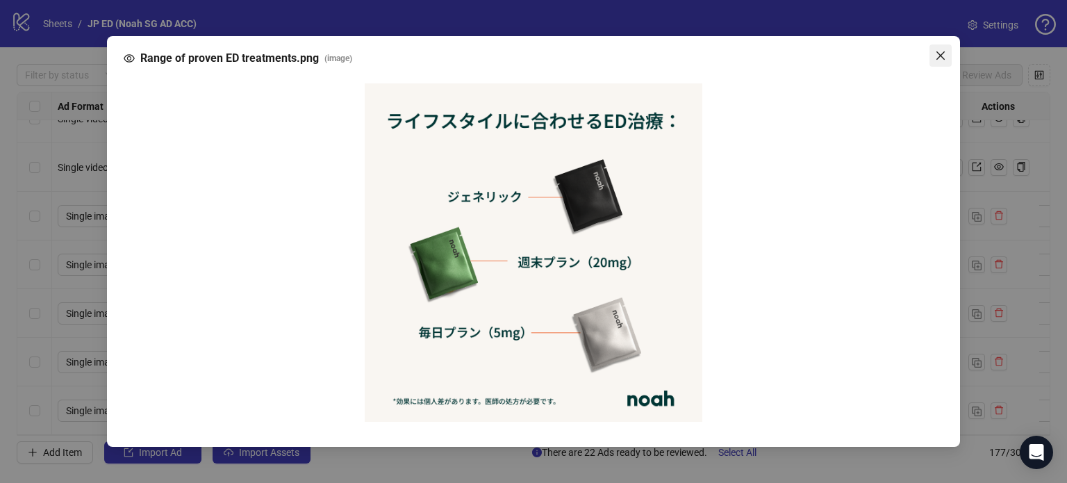
click at [943, 63] on button "Close" at bounding box center [941, 55] width 22 height 22
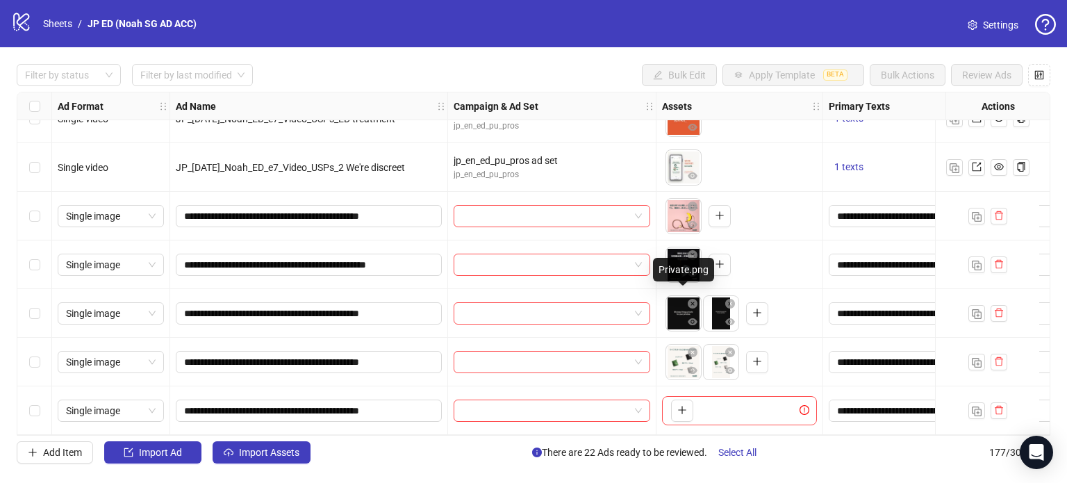
click at [675, 308] on body "logo/logo-mobile Sheets / JP ED (Noah SG AD ACC) Settings Filter by status Filt…" at bounding box center [533, 241] width 1067 height 483
click at [690, 319] on icon "eye" at bounding box center [693, 322] width 10 height 10
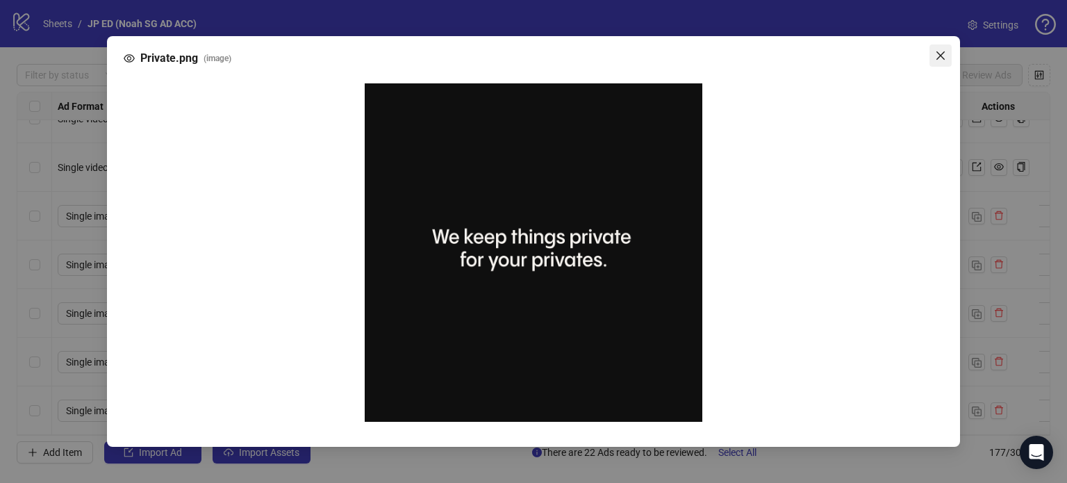
click at [945, 54] on icon "close" at bounding box center [940, 55] width 11 height 11
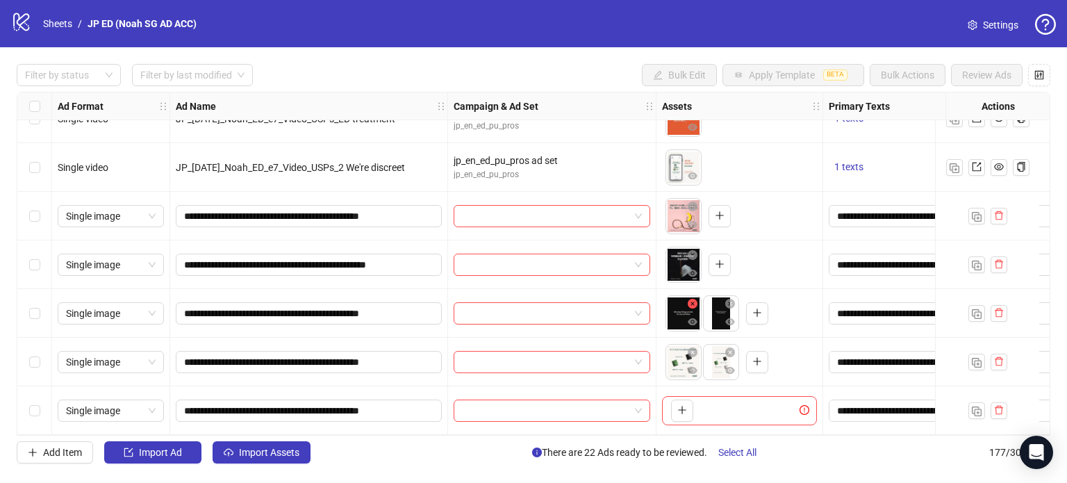
click at [694, 302] on icon "close-circle" at bounding box center [693, 304] width 10 height 10
click at [691, 299] on icon "close-circle" at bounding box center [693, 304] width 10 height 10
click at [712, 306] on div "To pick up a draggable item, press the space bar. While dragging, use the arrow…" at bounding box center [739, 313] width 155 height 29
click at [718, 305] on div "To pick up a draggable item, press the space bar. While dragging, use the arrow…" at bounding box center [739, 313] width 155 height 29
click at [749, 301] on div "To pick up a draggable item, press the space bar. While dragging, use the arrow…" at bounding box center [739, 313] width 155 height 29
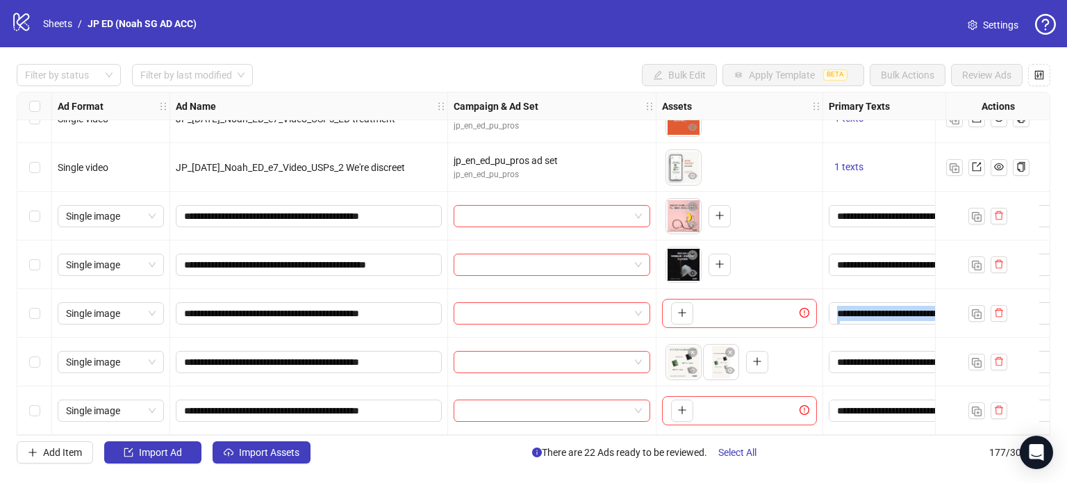
click at [749, 301] on div "To pick up a draggable item, press the space bar. While dragging, use the arrow…" at bounding box center [739, 313] width 155 height 29
click at [670, 308] on div "To pick up a draggable item, press the space bar. While dragging, use the arrow…" at bounding box center [680, 313] width 28 height 22
click at [671, 309] on button "button" at bounding box center [682, 313] width 22 height 22
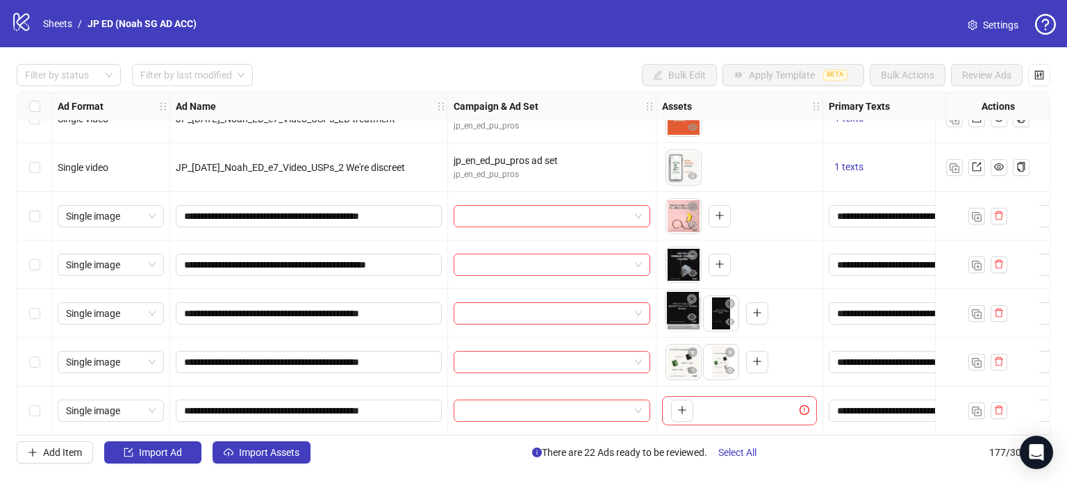
drag, startPoint x: 714, startPoint y: 308, endPoint x: 663, endPoint y: 313, distance: 51.6
click at [663, 313] on body "logo/logo-mobile Sheets / JP ED (Noah SG AD ACC) Settings Filter by status Filt…" at bounding box center [533, 241] width 1067 height 483
click at [681, 313] on body "logo/logo-mobile Sheets / JP ED (Noah SG AD ACC) Settings Filter by status Filt…" at bounding box center [533, 241] width 1067 height 483
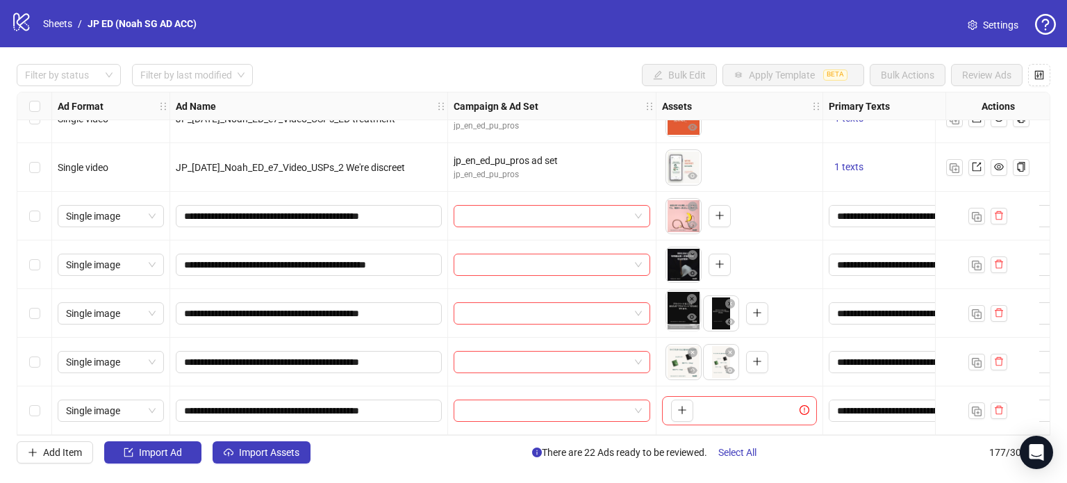
click at [681, 313] on body "logo/logo-mobile Sheets / JP ED (Noah SG AD ACC) Settings Filter by status Filt…" at bounding box center [533, 241] width 1067 height 483
click at [690, 319] on icon "eye" at bounding box center [693, 321] width 10 height 7
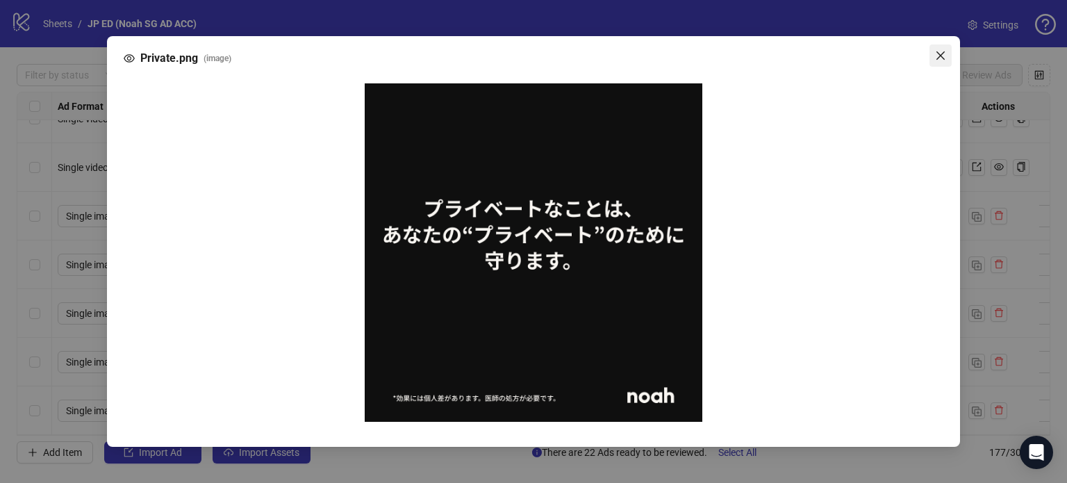
click at [932, 55] on span "Close" at bounding box center [941, 55] width 22 height 11
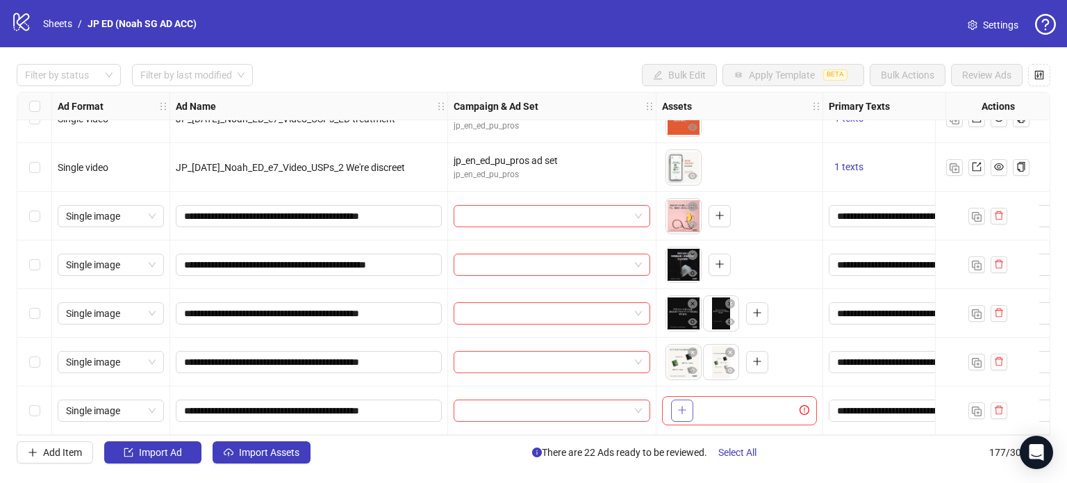
click at [687, 399] on button "button" at bounding box center [682, 410] width 22 height 22
click at [693, 418] on icon "eye" at bounding box center [693, 419] width 10 height 10
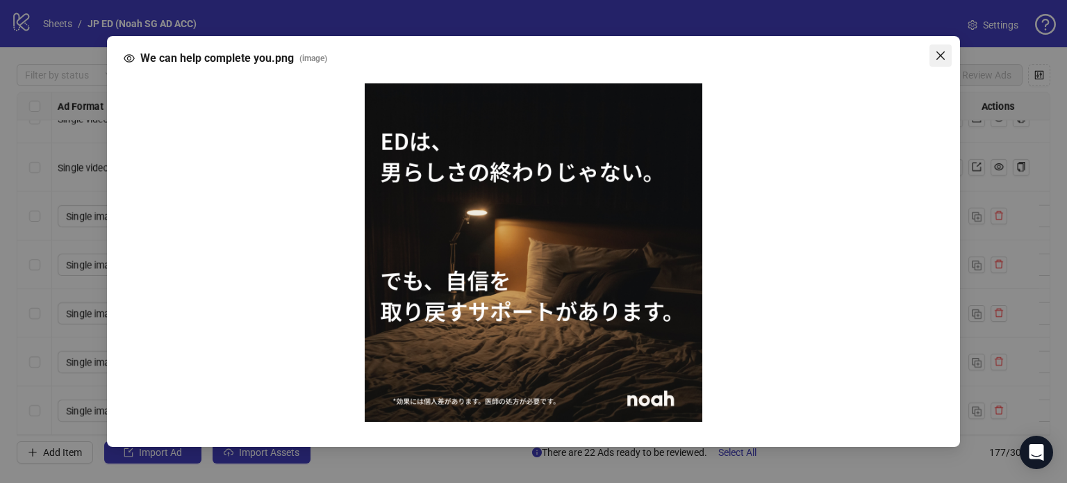
click at [942, 47] on button "Close" at bounding box center [941, 55] width 22 height 22
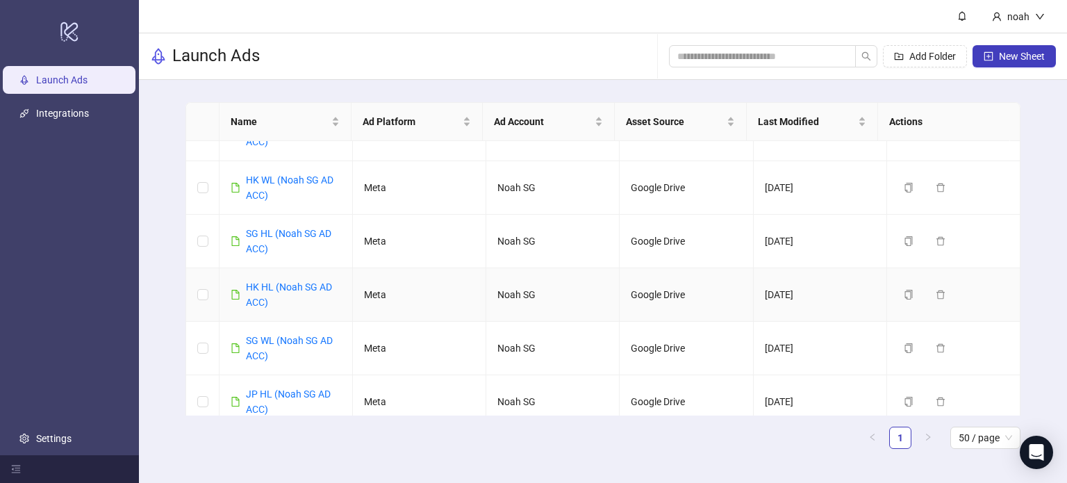
scroll to position [179, 0]
click at [265, 347] on div "JP HL (Noah SG AD ACC)" at bounding box center [293, 348] width 95 height 31
click at [264, 340] on link "JP HL (Noah SG AD ACC)" at bounding box center [288, 349] width 85 height 26
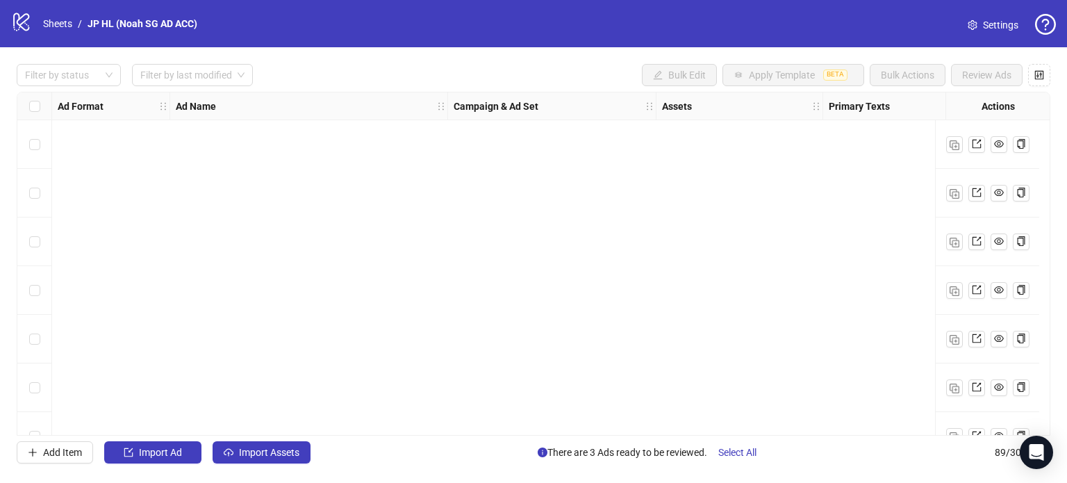
scroll to position [4018, 0]
